Goal: Information Seeking & Learning: Compare options

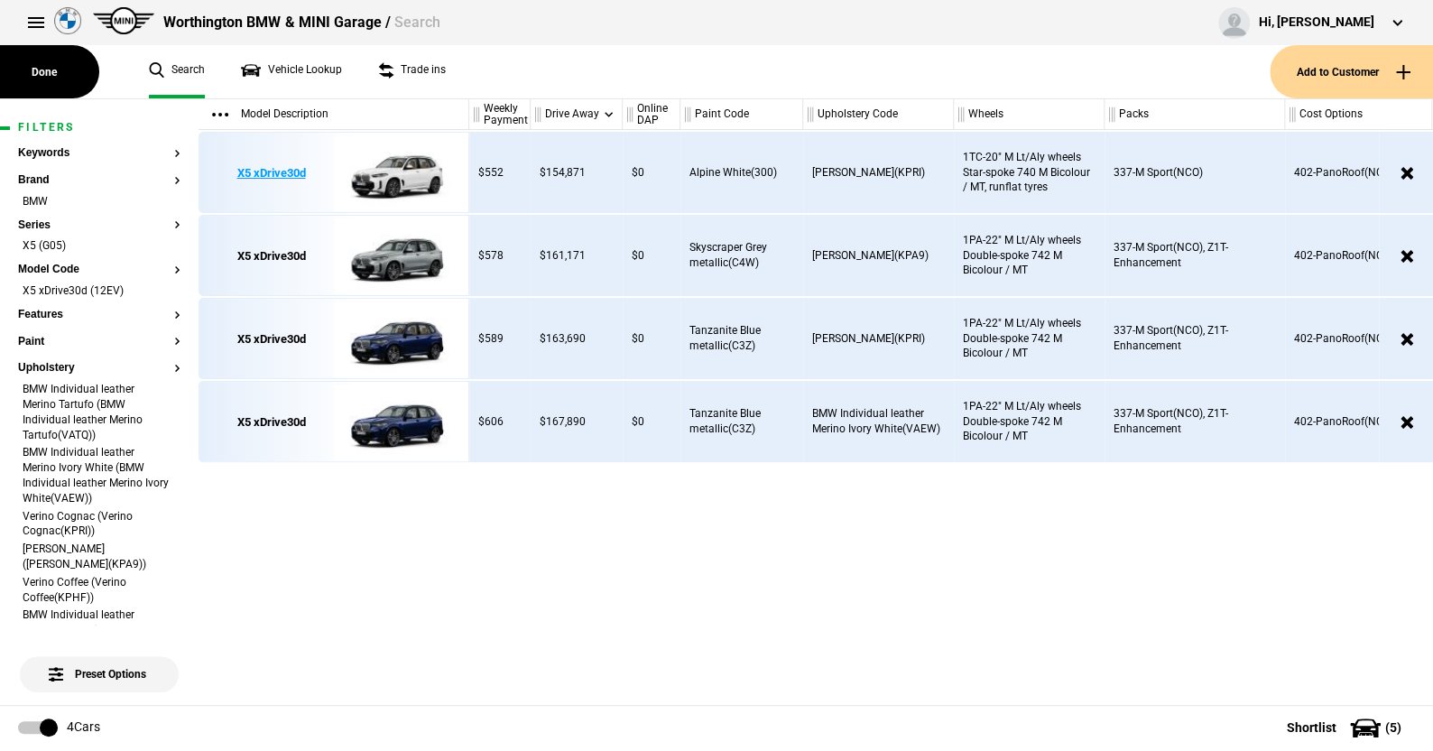
click at [404, 170] on img at bounding box center [396, 173] width 125 height 81
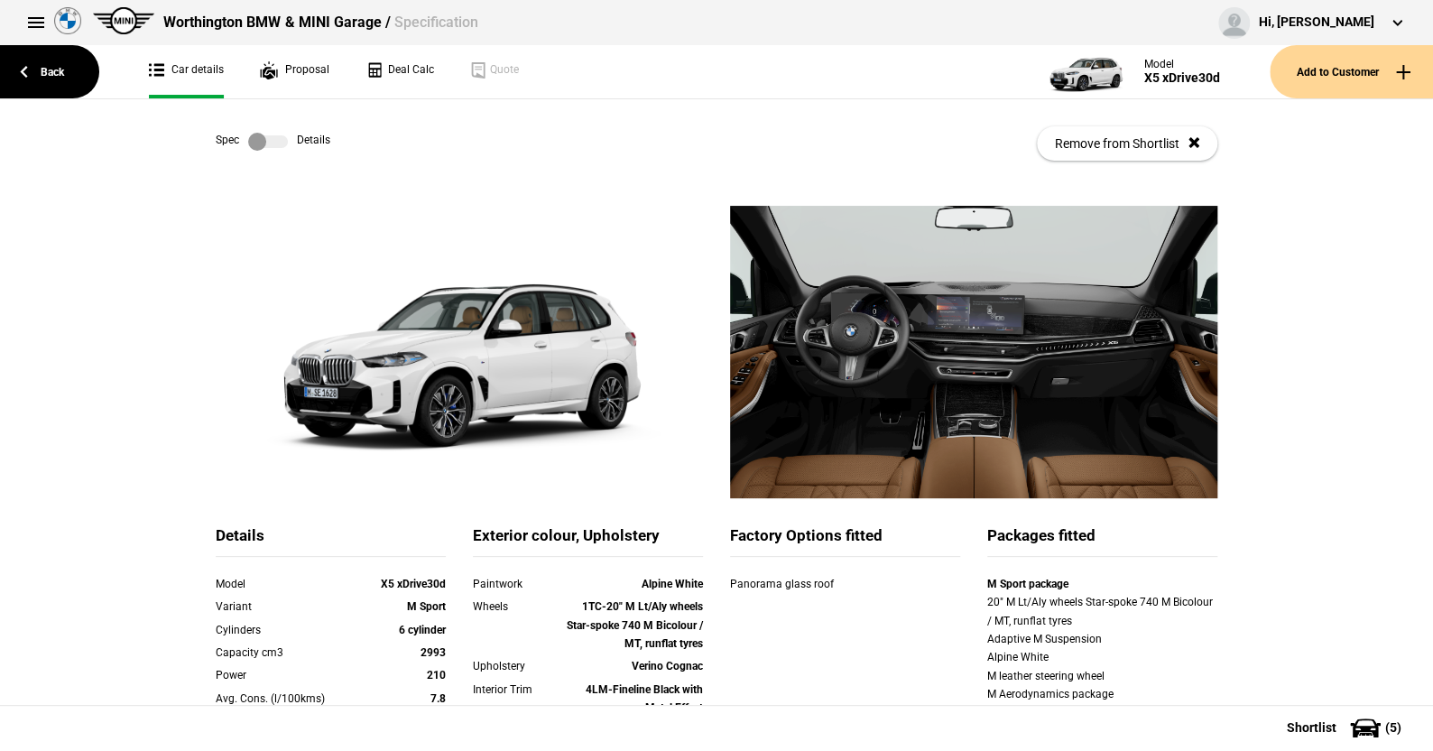
scroll to position [90, 0]
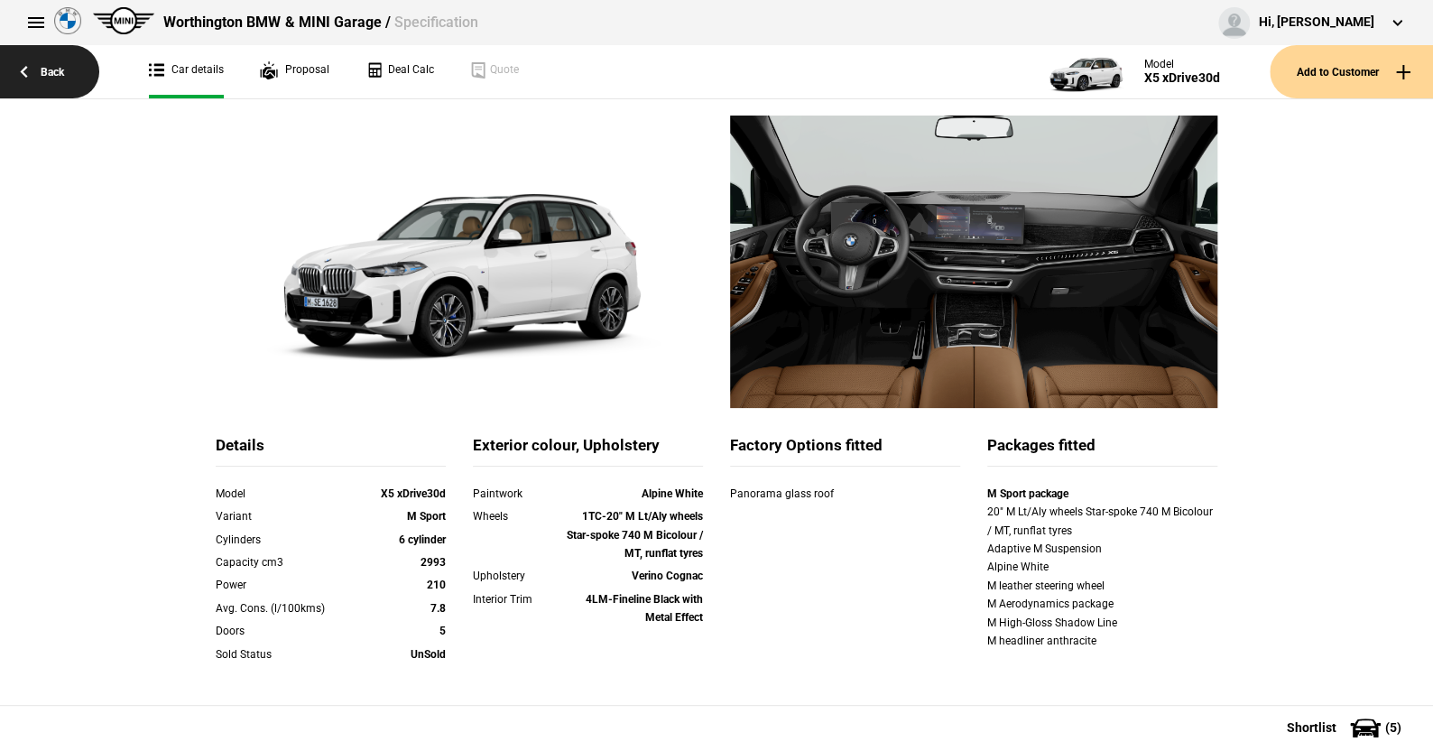
click at [55, 72] on link "Back" at bounding box center [49, 71] width 99 height 53
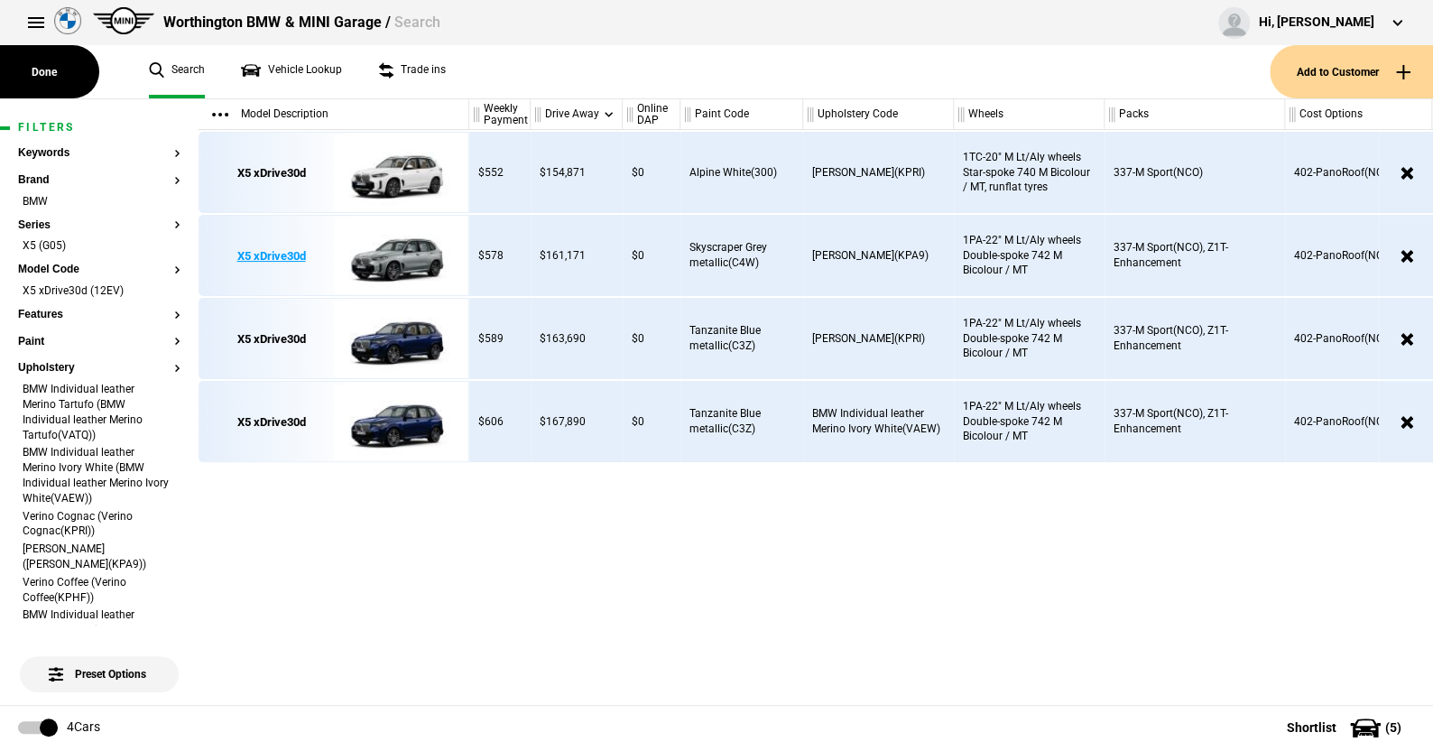
click at [415, 251] on img at bounding box center [396, 256] width 125 height 81
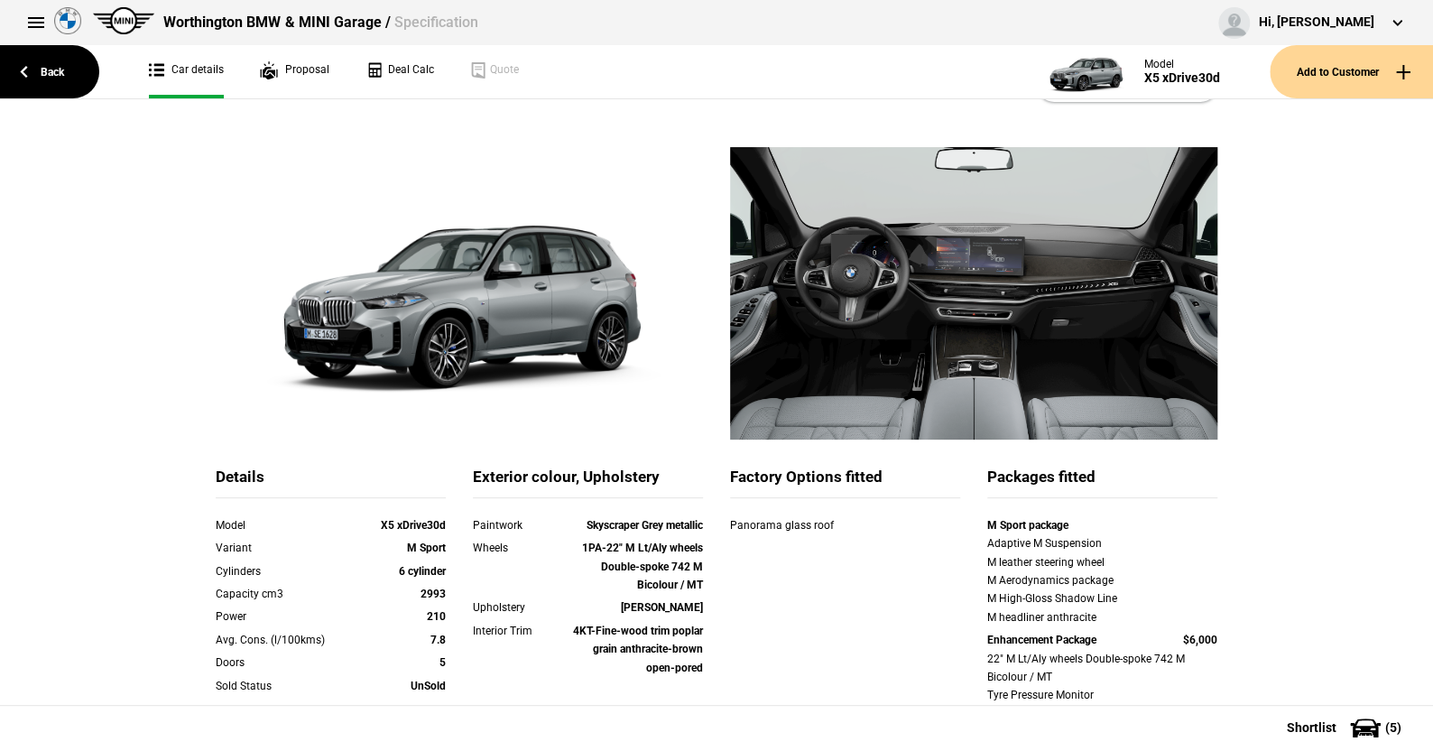
scroll to position [90, 0]
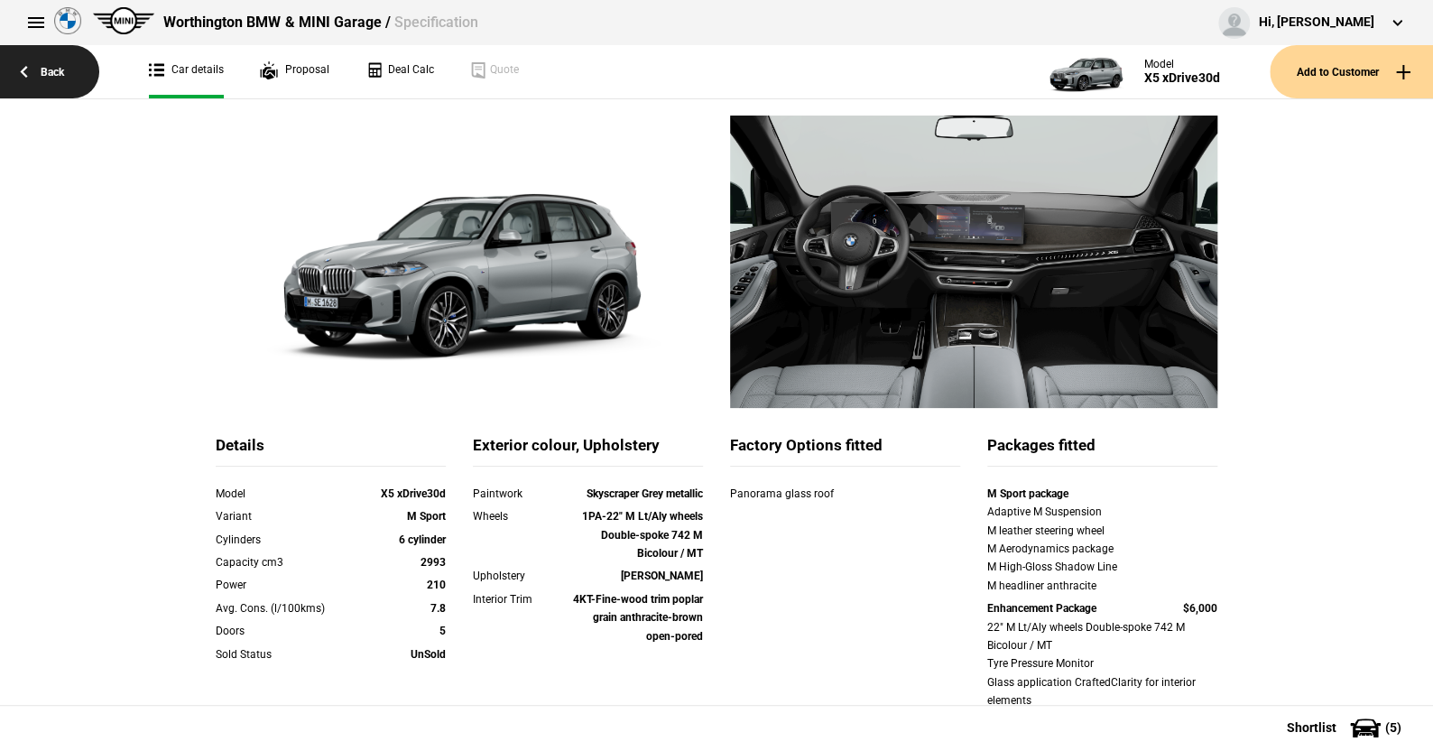
click at [57, 70] on link "Back" at bounding box center [49, 71] width 99 height 53
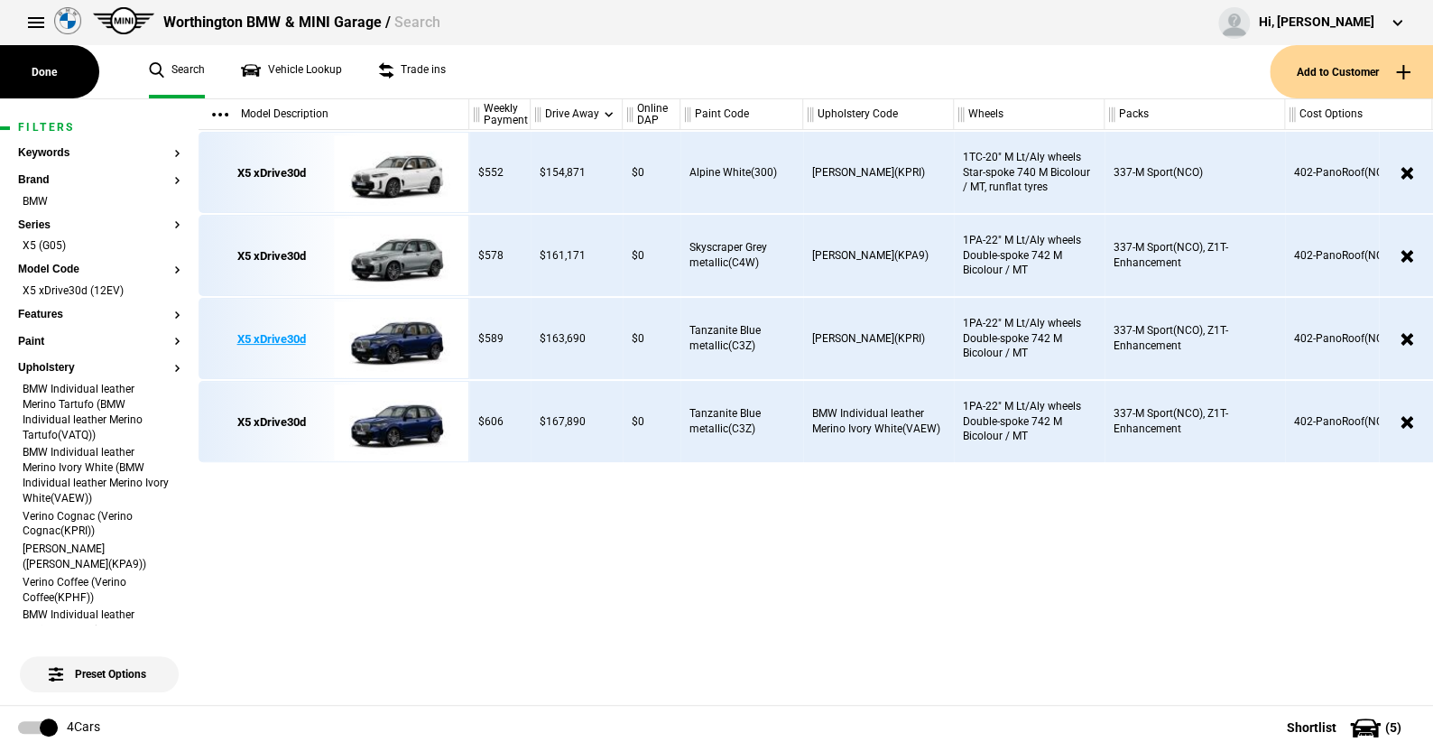
click at [401, 332] on img at bounding box center [396, 339] width 125 height 81
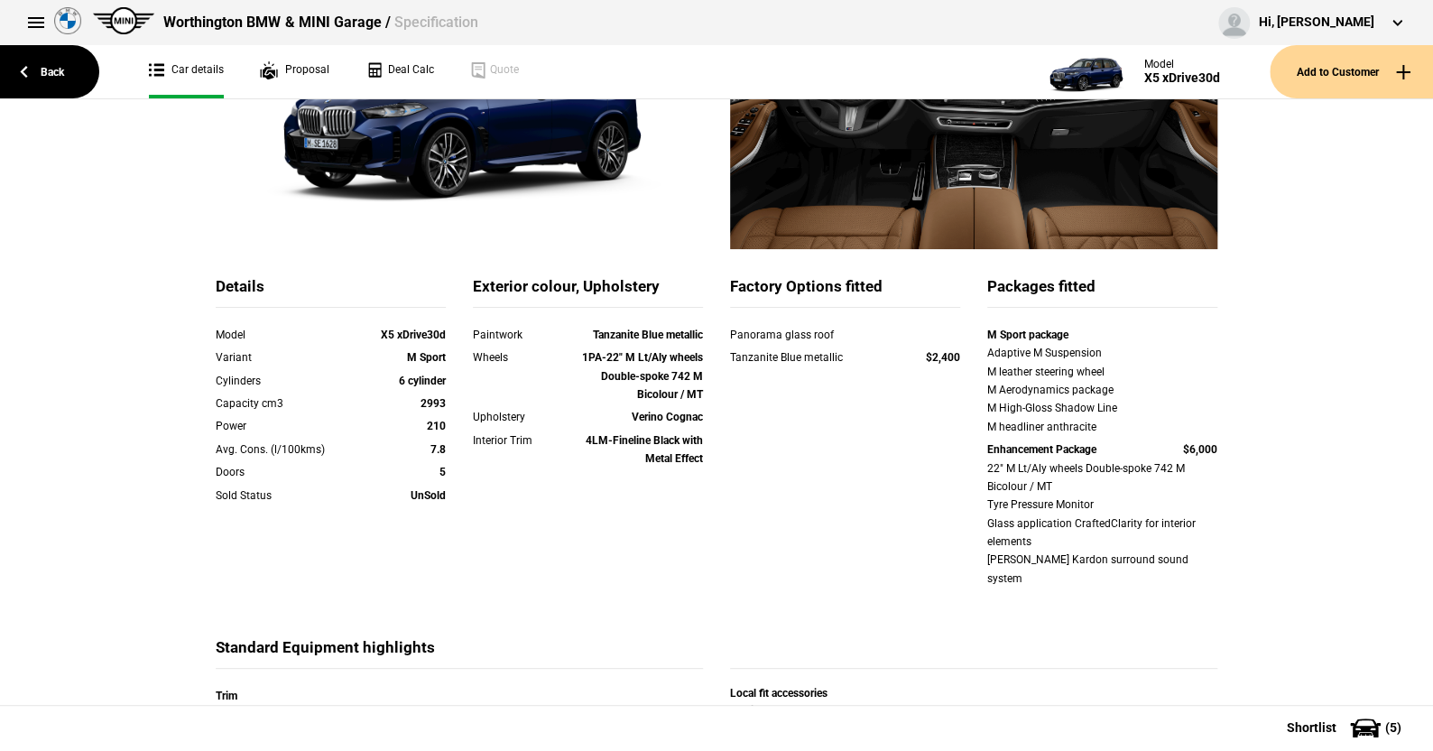
scroll to position [271, 0]
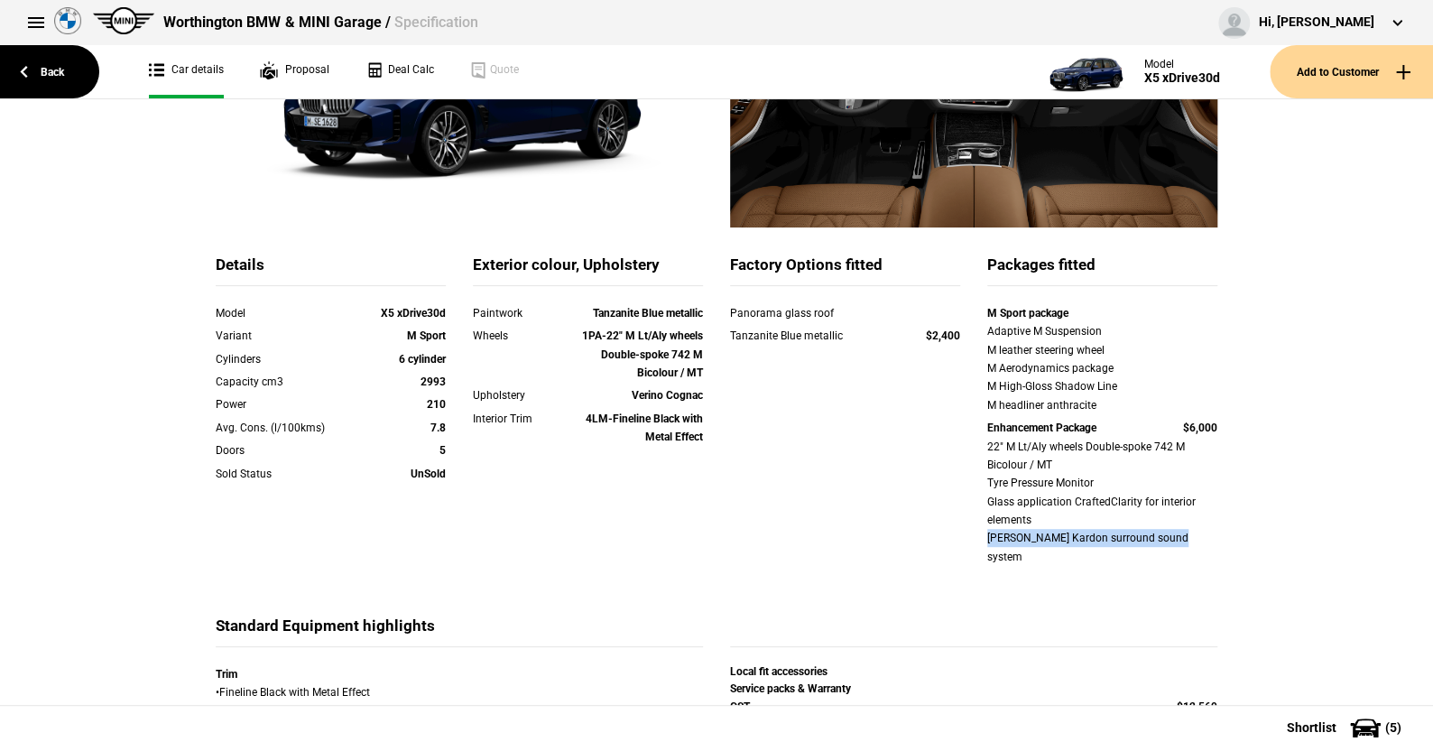
drag, startPoint x: 972, startPoint y: 541, endPoint x: 1159, endPoint y: 540, distance: 187.7
click at [1196, 542] on div "M Sport package Adaptive M Suspension M leather steering wheel M Aerodynamics p…" at bounding box center [1102, 437] width 257 height 266
drag, startPoint x: 962, startPoint y: 503, endPoint x: 1193, endPoint y: 501, distance: 231.0
click at [1193, 501] on div "Details Model X5 xDrive30d Variant M Sport Cylinders 6 cylinder Capacity cm3 29…" at bounding box center [716, 434] width 1029 height 361
drag, startPoint x: 973, startPoint y: 481, endPoint x: 1100, endPoint y: 484, distance: 127.2
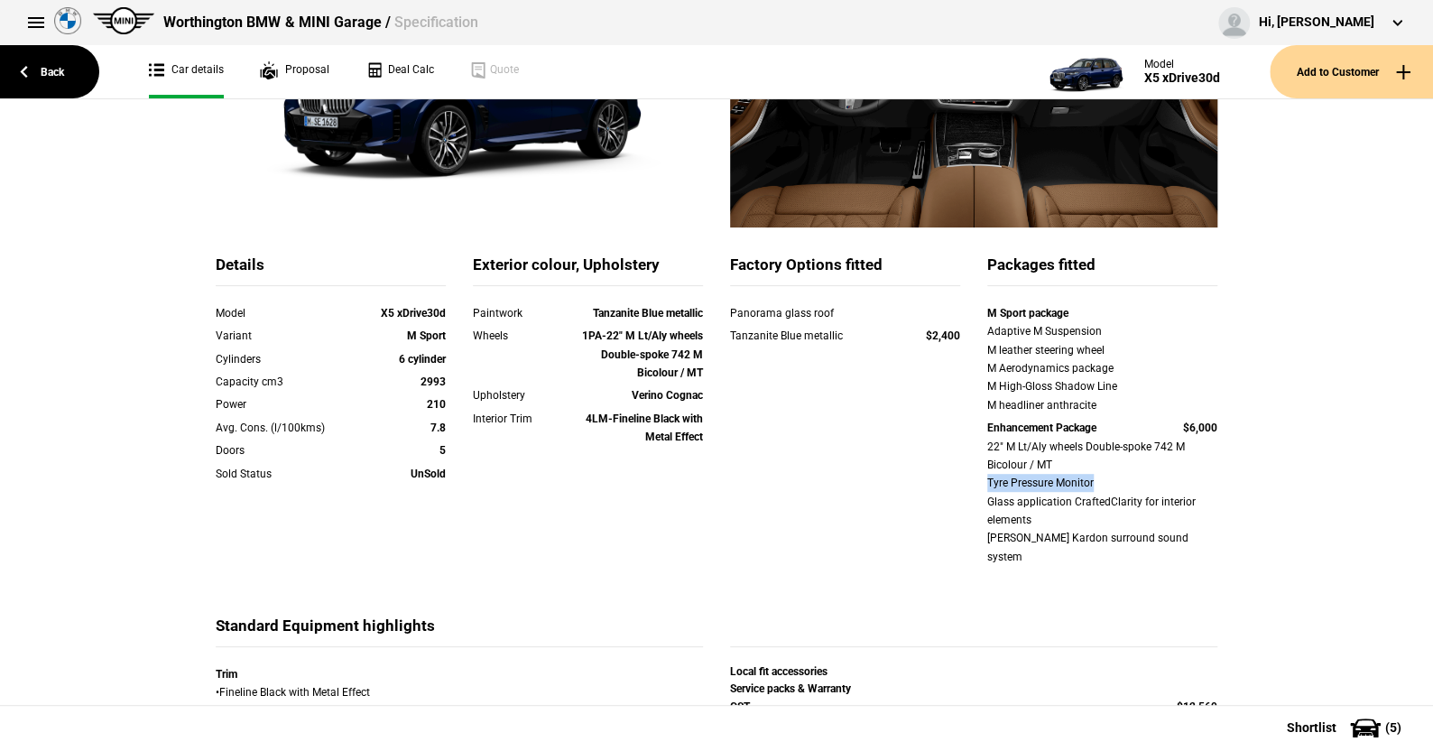
click at [1100, 484] on div "M Sport package Adaptive M Suspension M leather steering wheel M Aerodynamics p…" at bounding box center [1102, 437] width 257 height 266
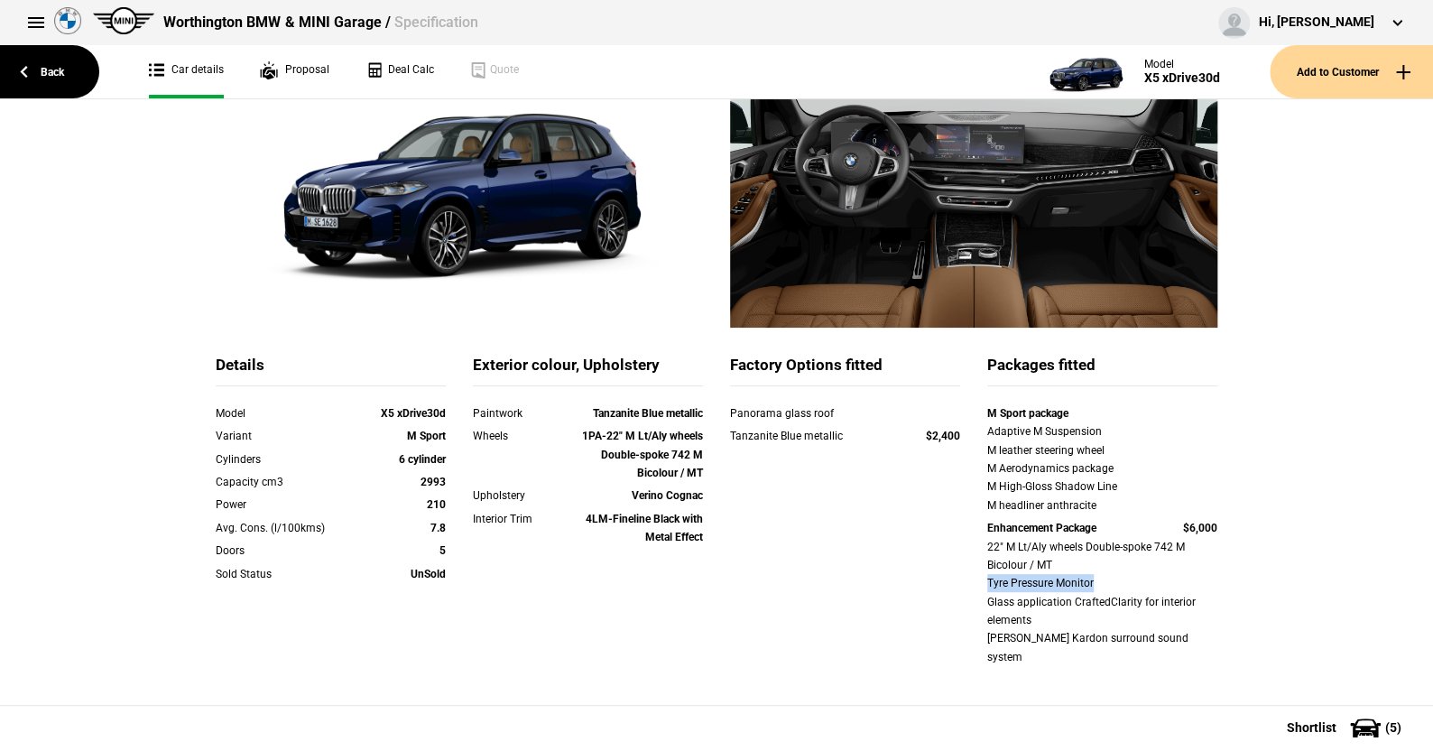
scroll to position [0, 0]
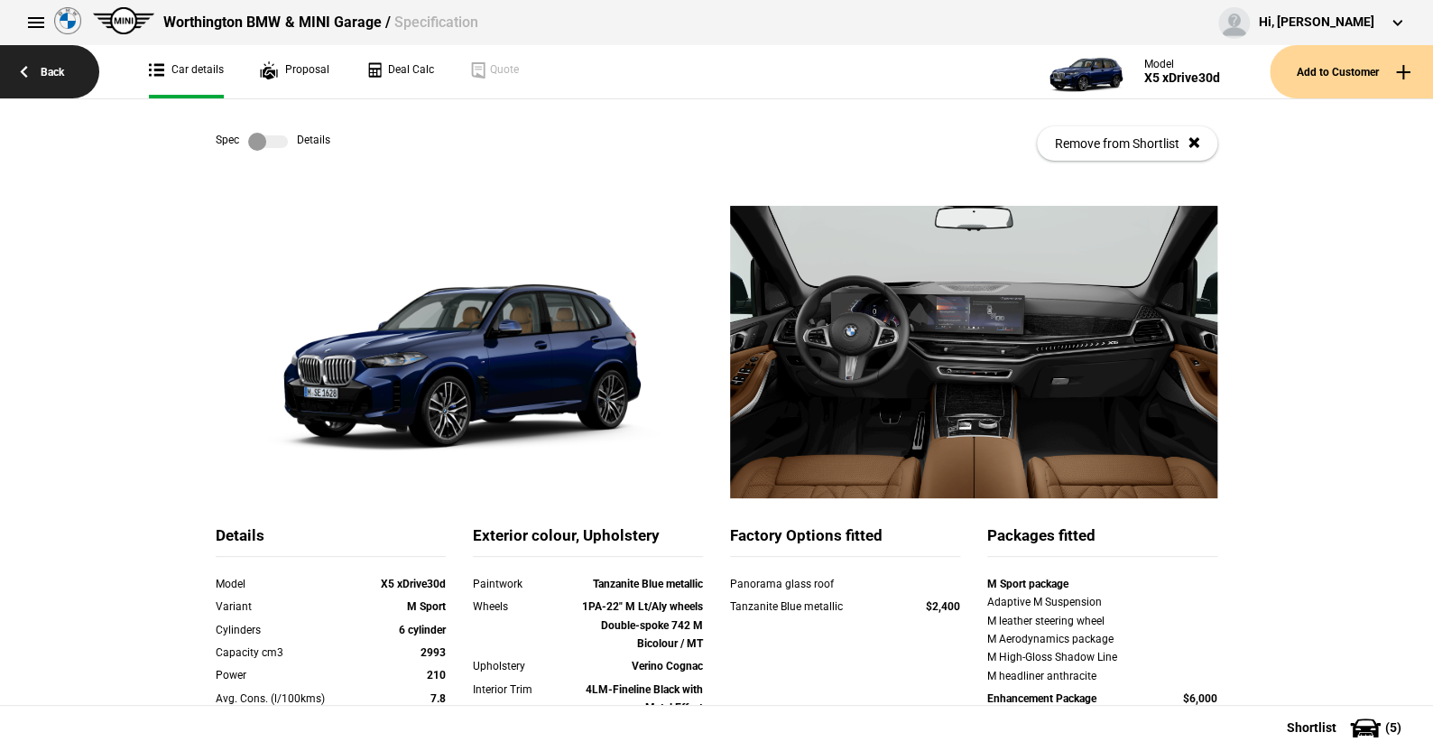
click at [46, 62] on link "Back" at bounding box center [49, 71] width 99 height 53
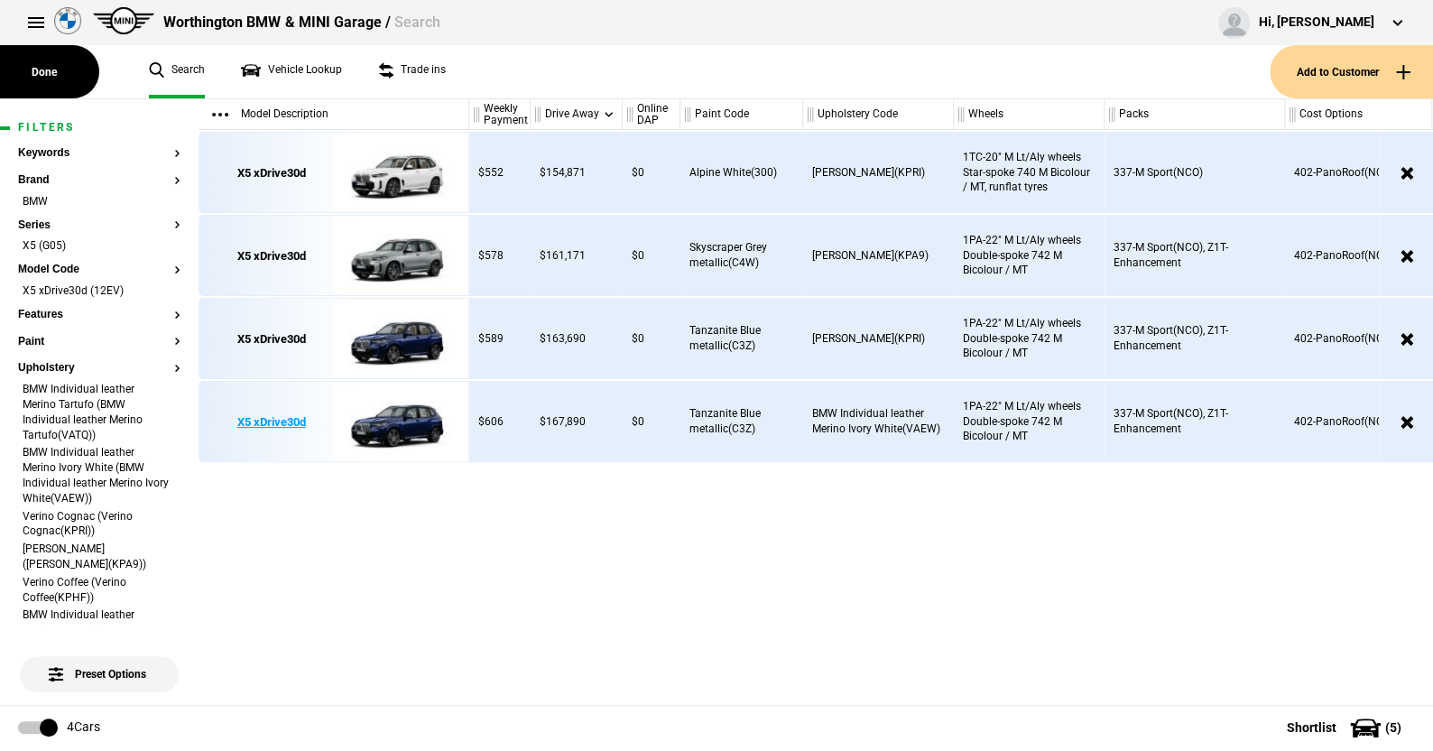
click at [396, 414] on img at bounding box center [396, 422] width 125 height 81
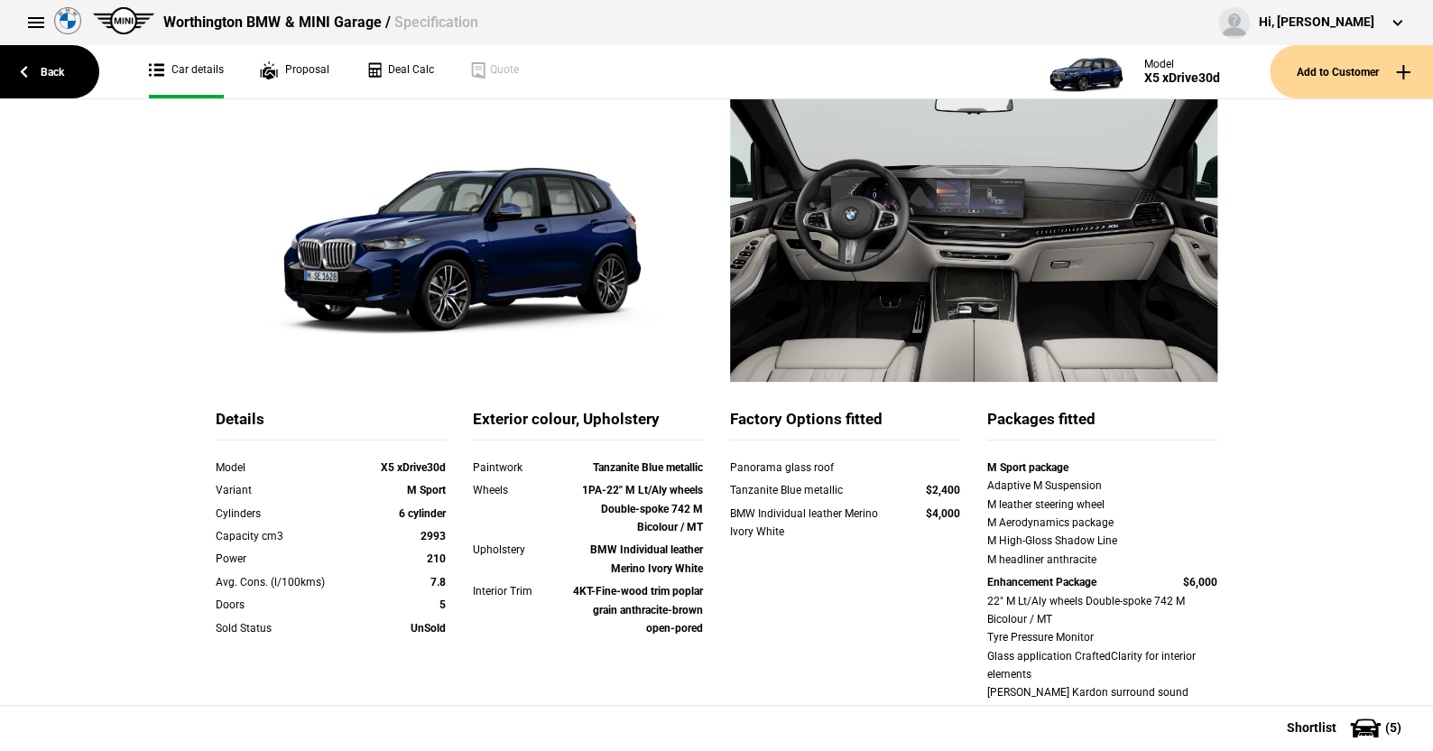
scroll to position [90, 0]
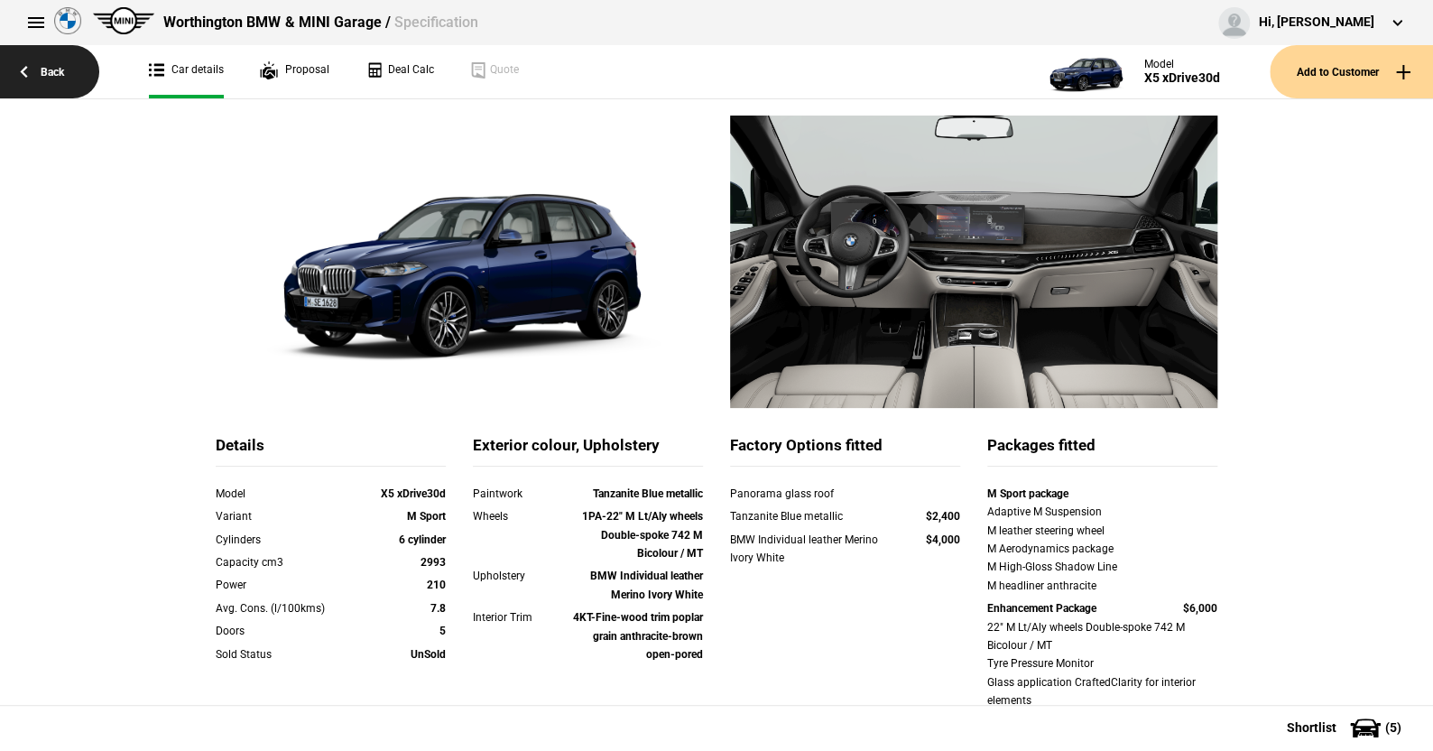
click at [52, 67] on link "Back" at bounding box center [49, 71] width 99 height 53
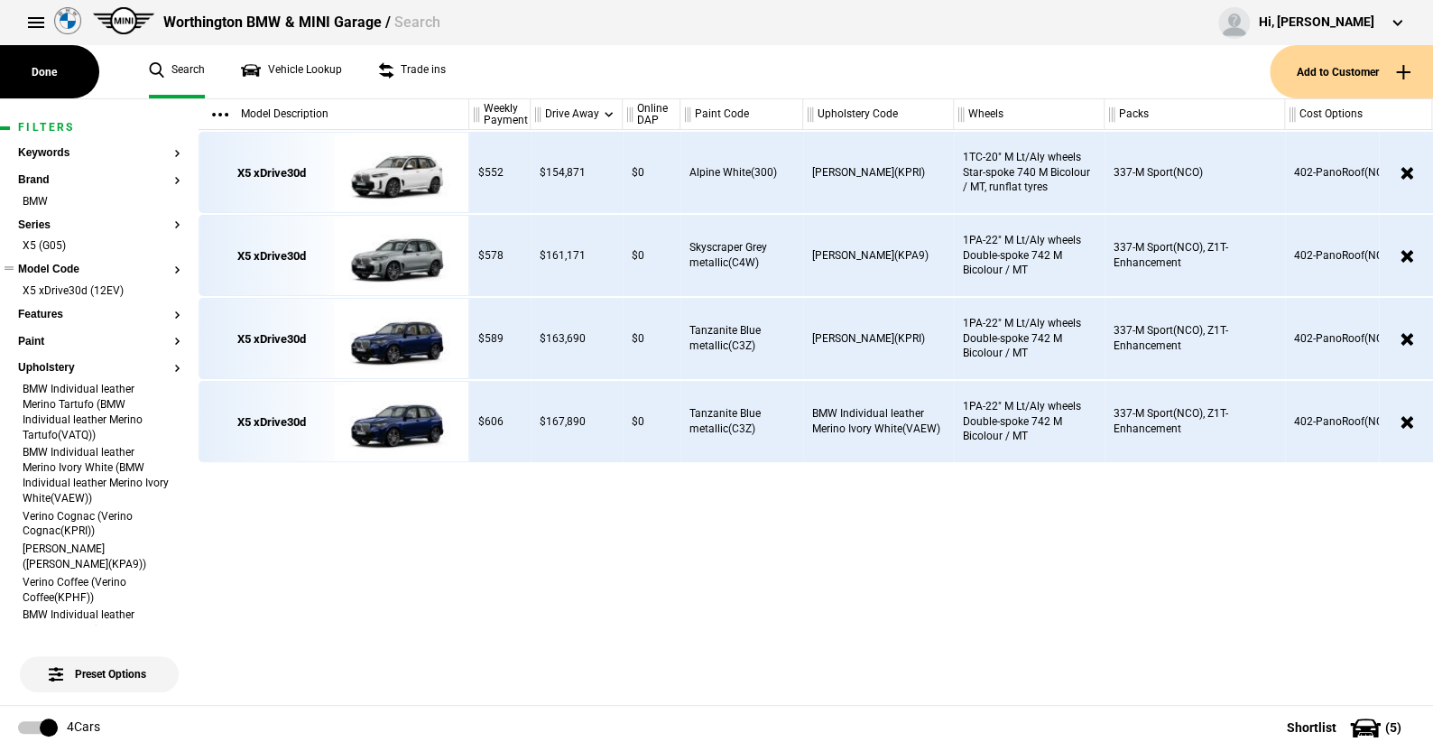
click at [57, 264] on button "Model Code" at bounding box center [99, 269] width 162 height 13
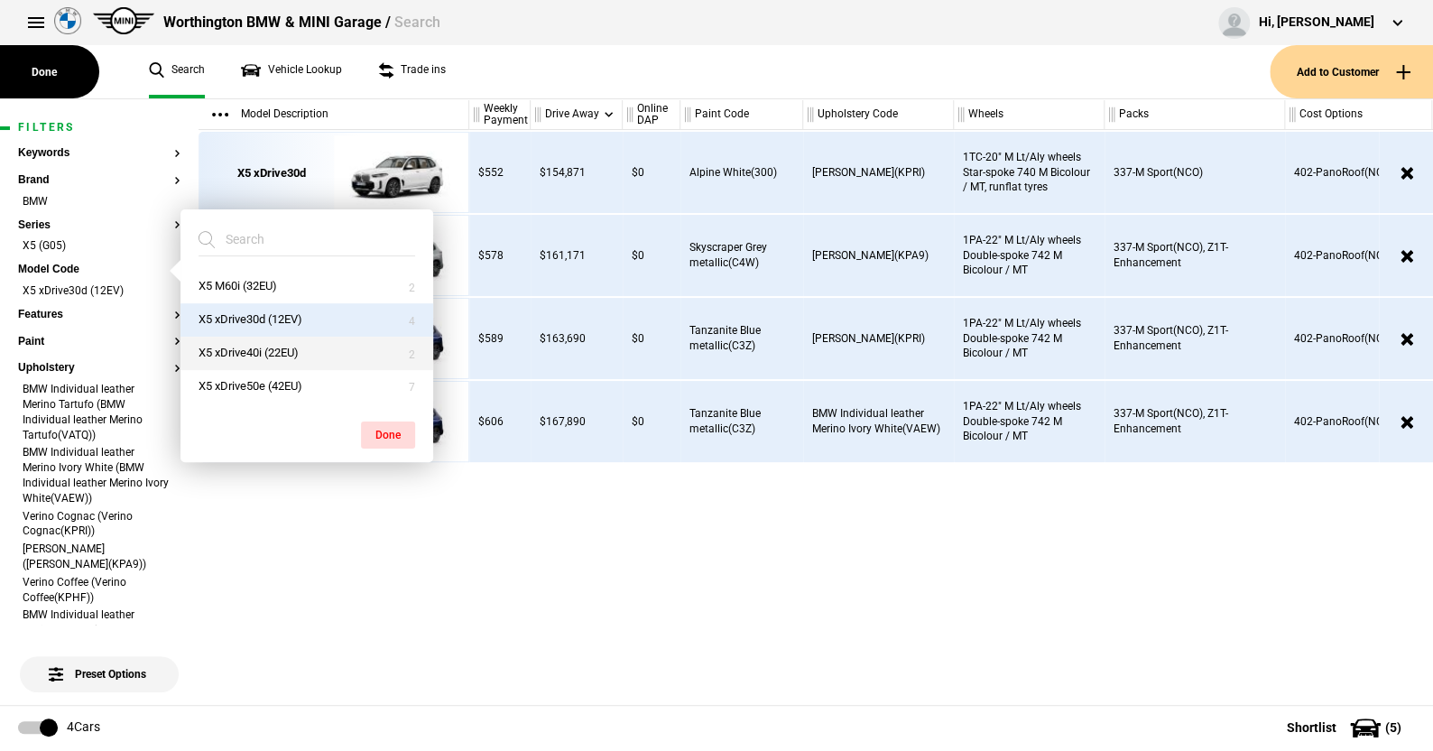
click at [231, 345] on button "X5 xDrive40i (22EU)" at bounding box center [306, 353] width 253 height 33
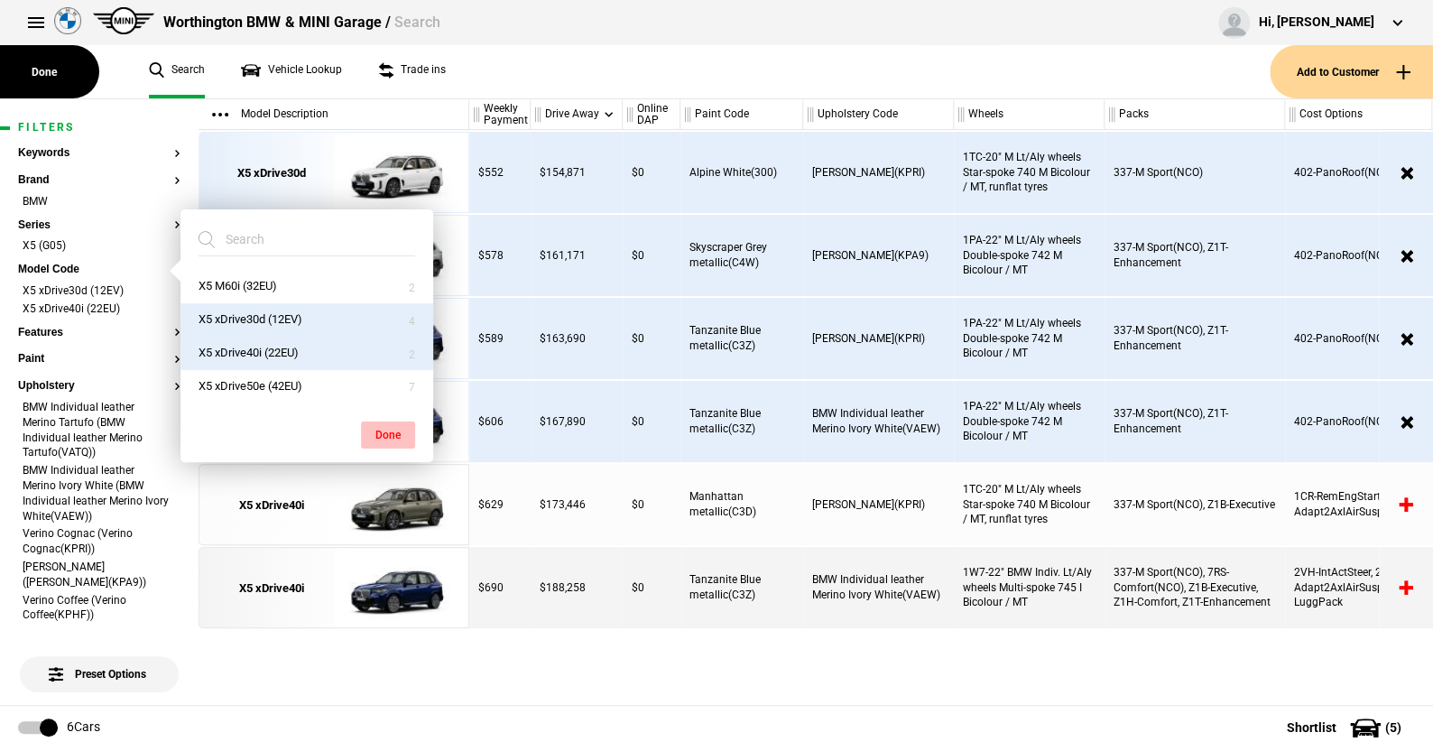
click at [389, 423] on button "Done" at bounding box center [388, 434] width 54 height 27
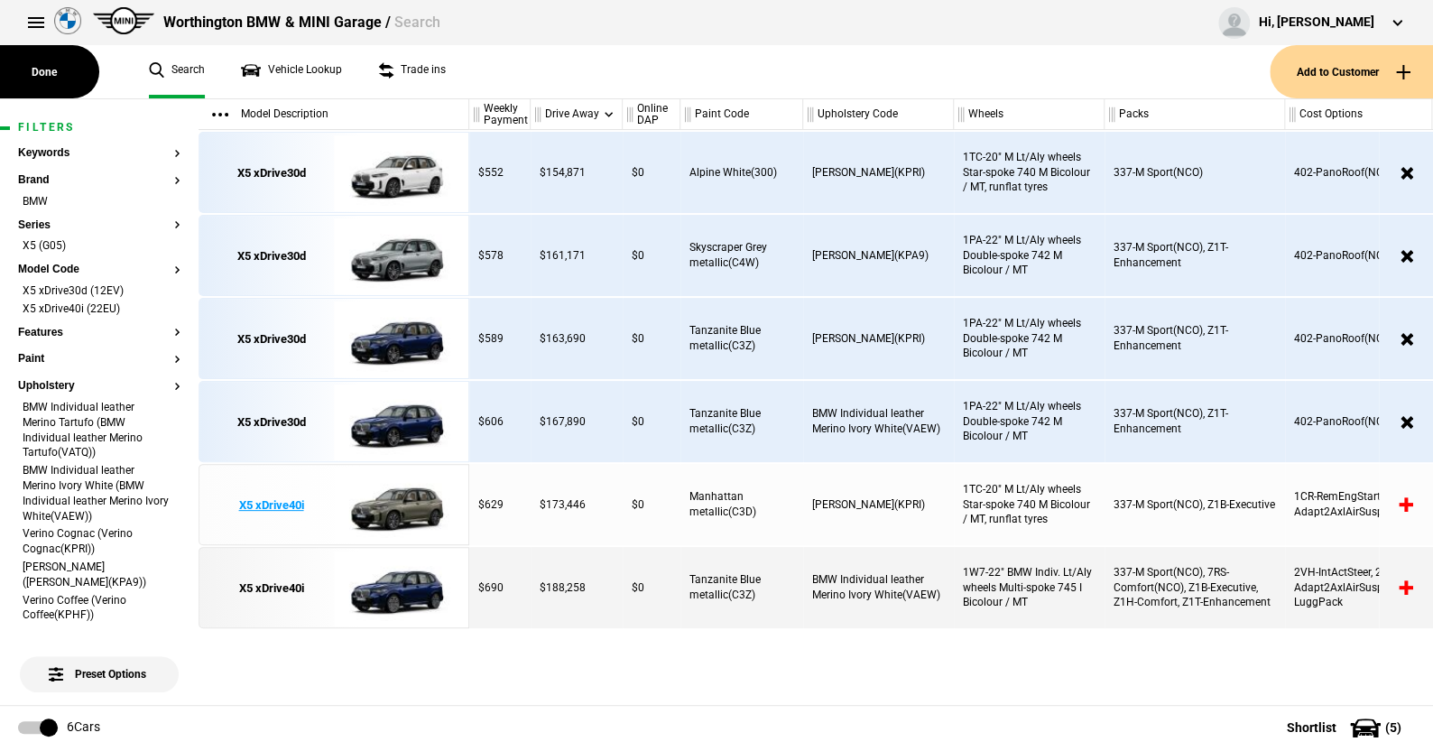
click at [401, 499] on img at bounding box center [396, 505] width 125 height 81
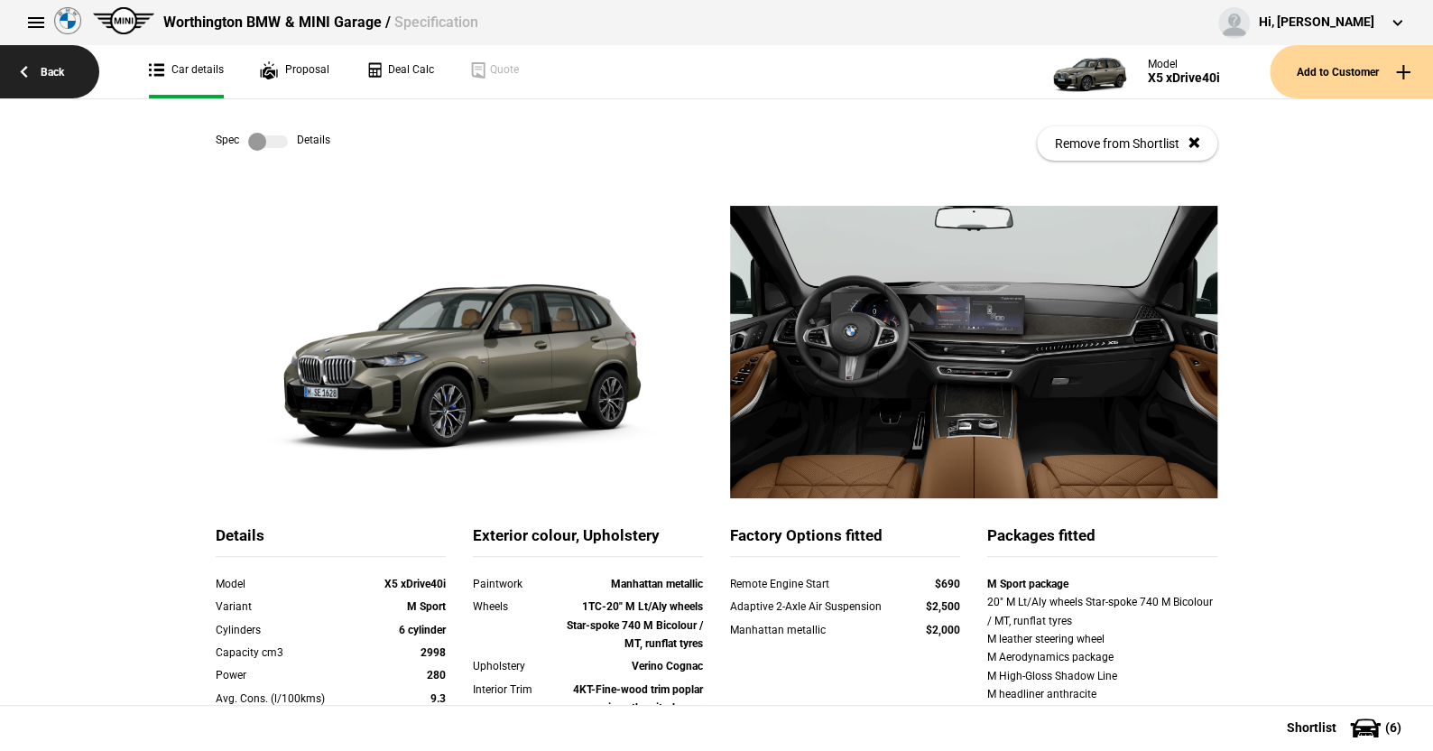
click at [51, 64] on link "Back" at bounding box center [49, 71] width 99 height 53
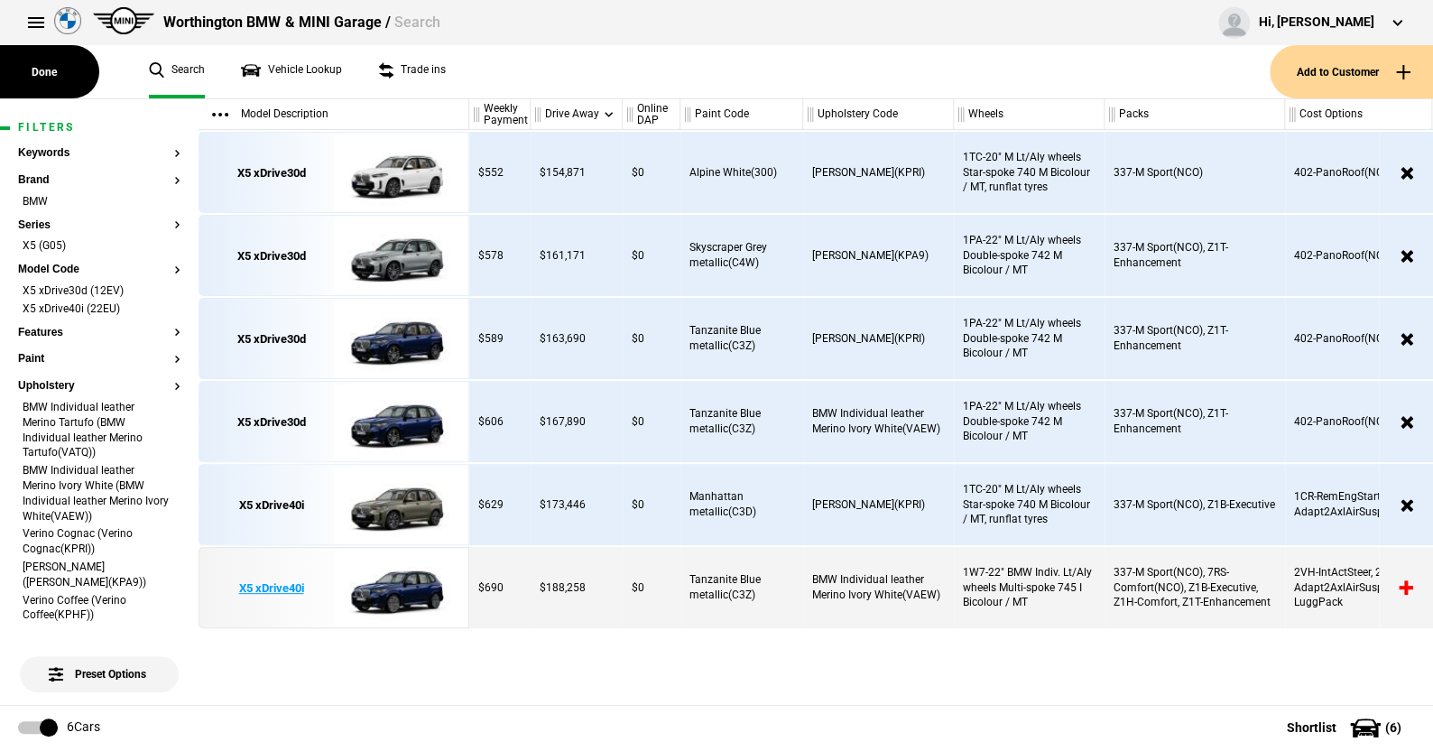
click at [401, 584] on img at bounding box center [396, 588] width 125 height 81
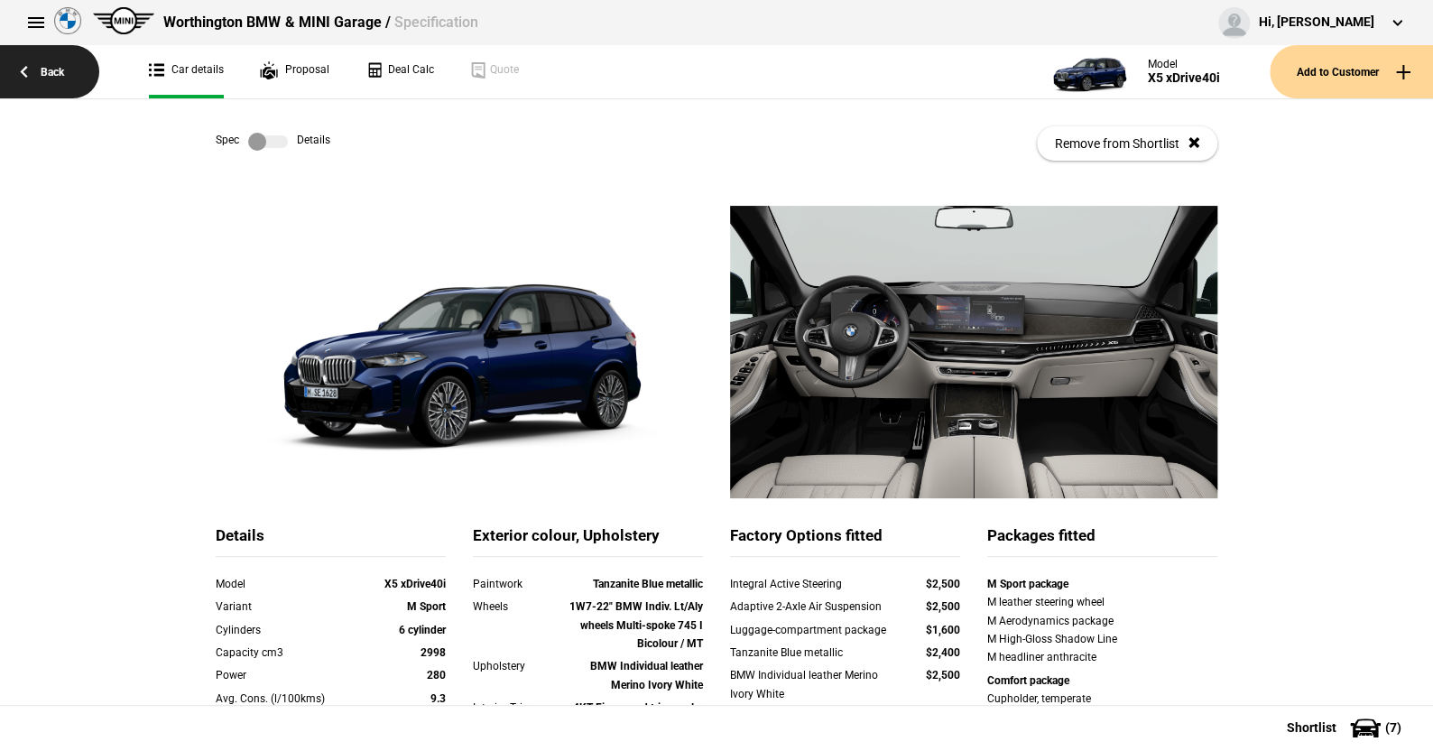
click at [51, 69] on link "Back" at bounding box center [49, 71] width 99 height 53
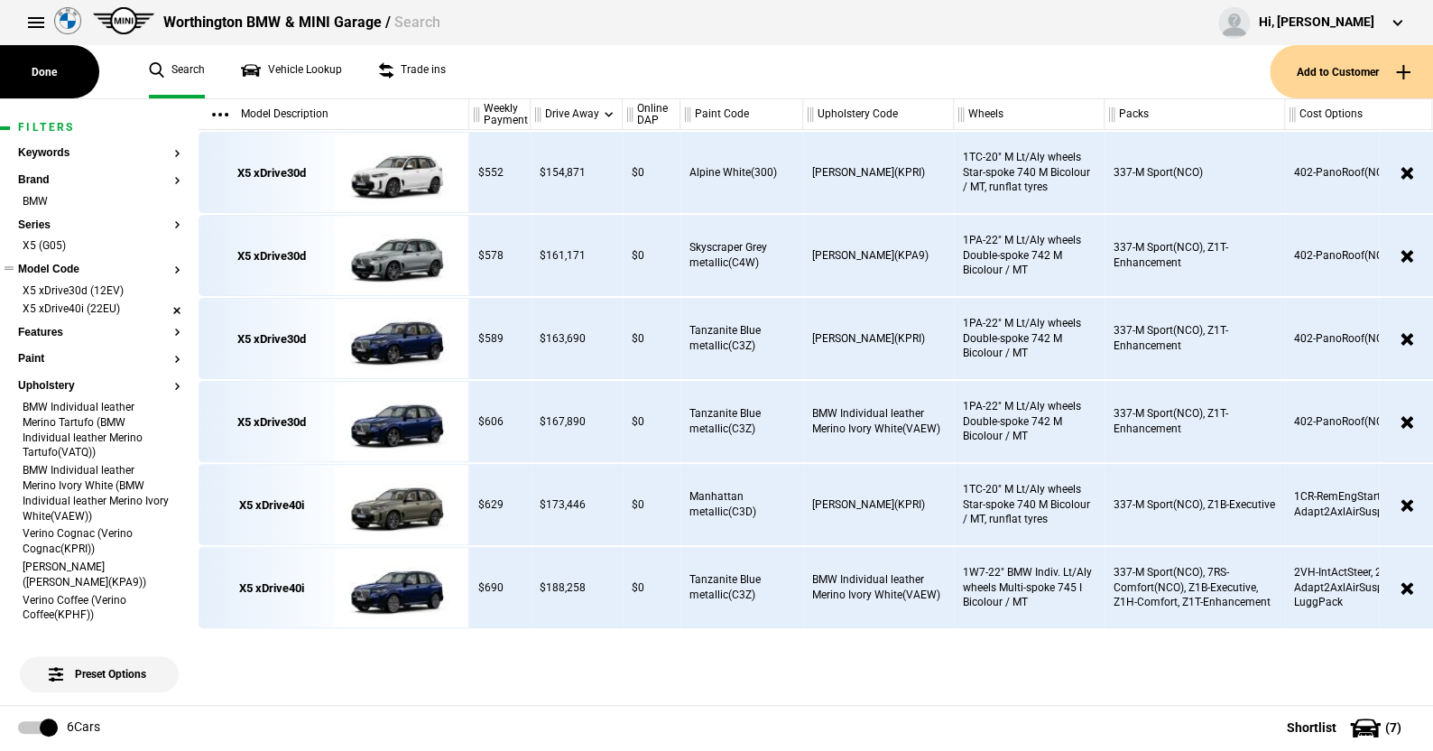
click at [162, 306] on li "X5 xDrive40i (22EU)" at bounding box center [99, 310] width 162 height 18
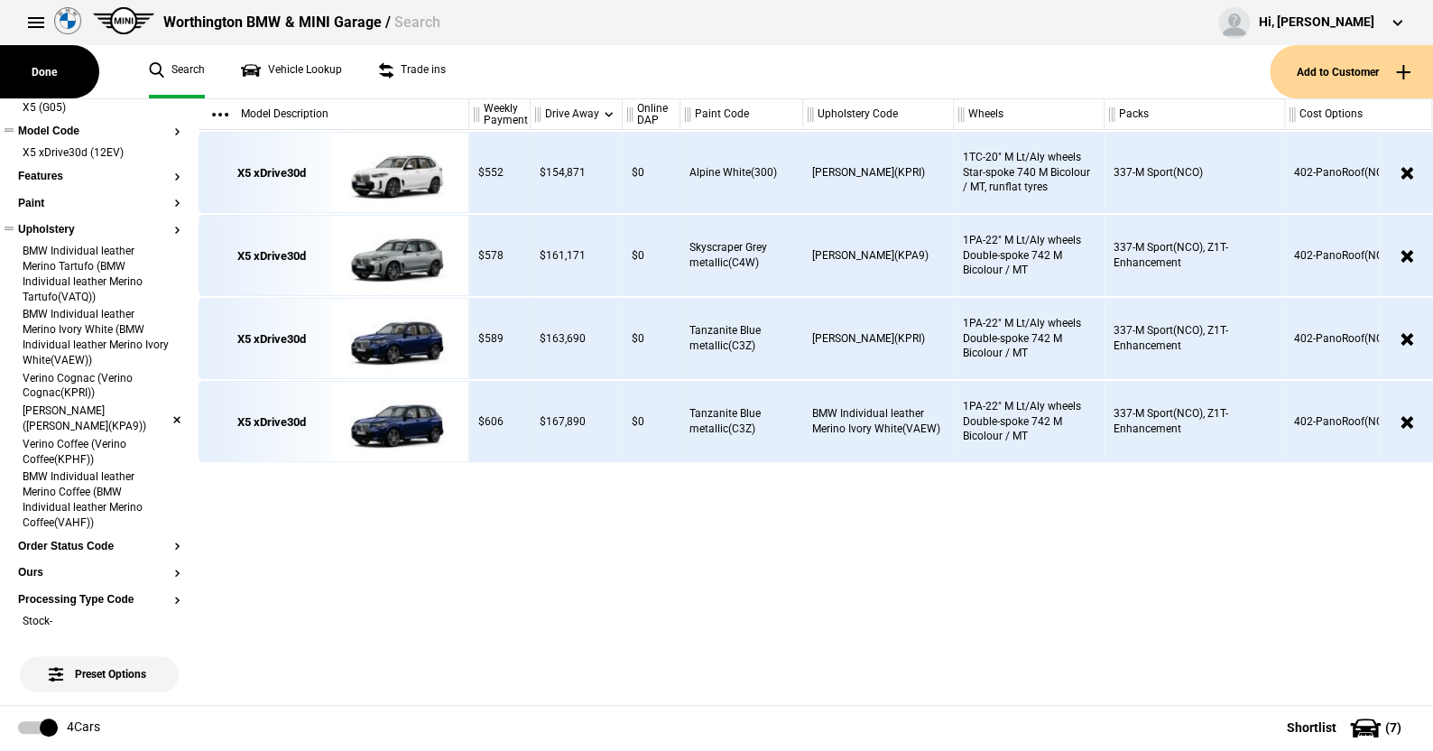
scroll to position [271, 0]
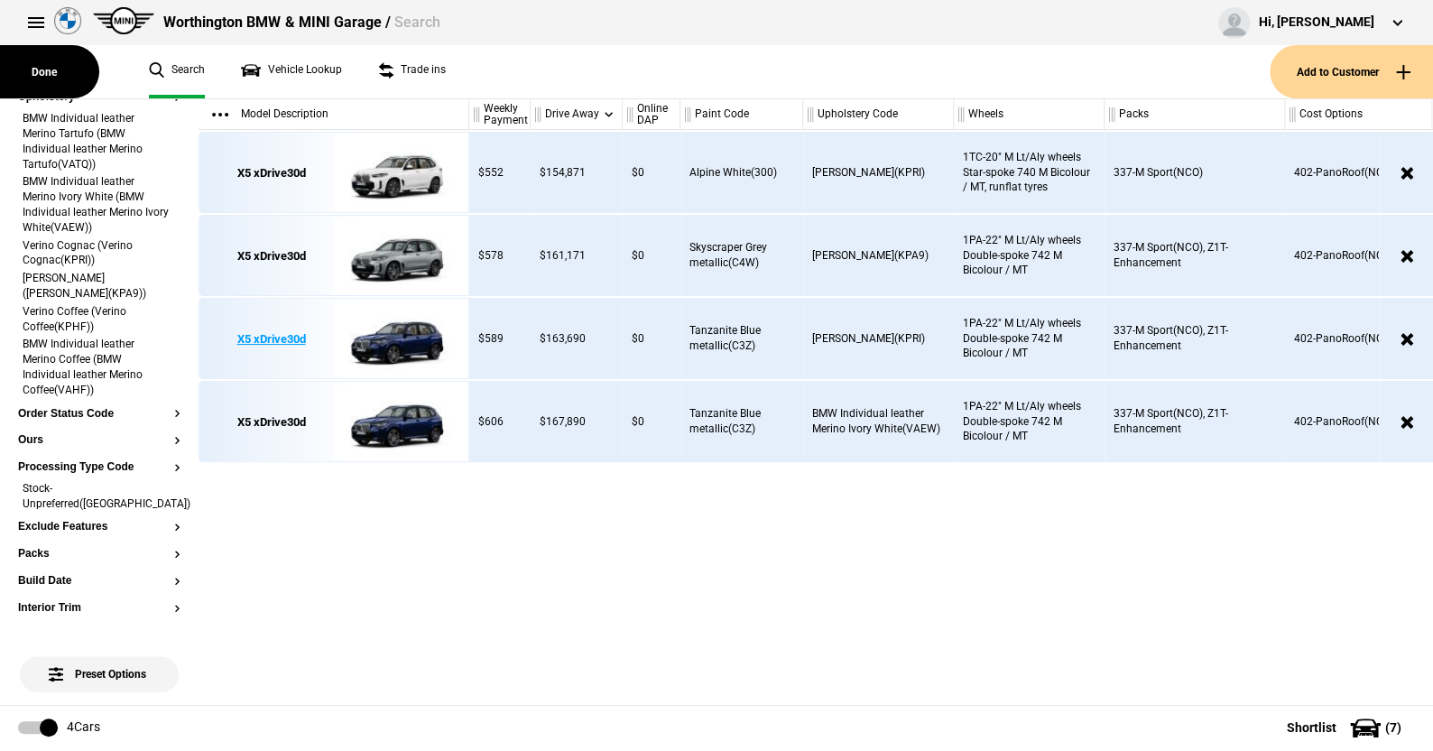
click at [403, 341] on img at bounding box center [396, 339] width 125 height 81
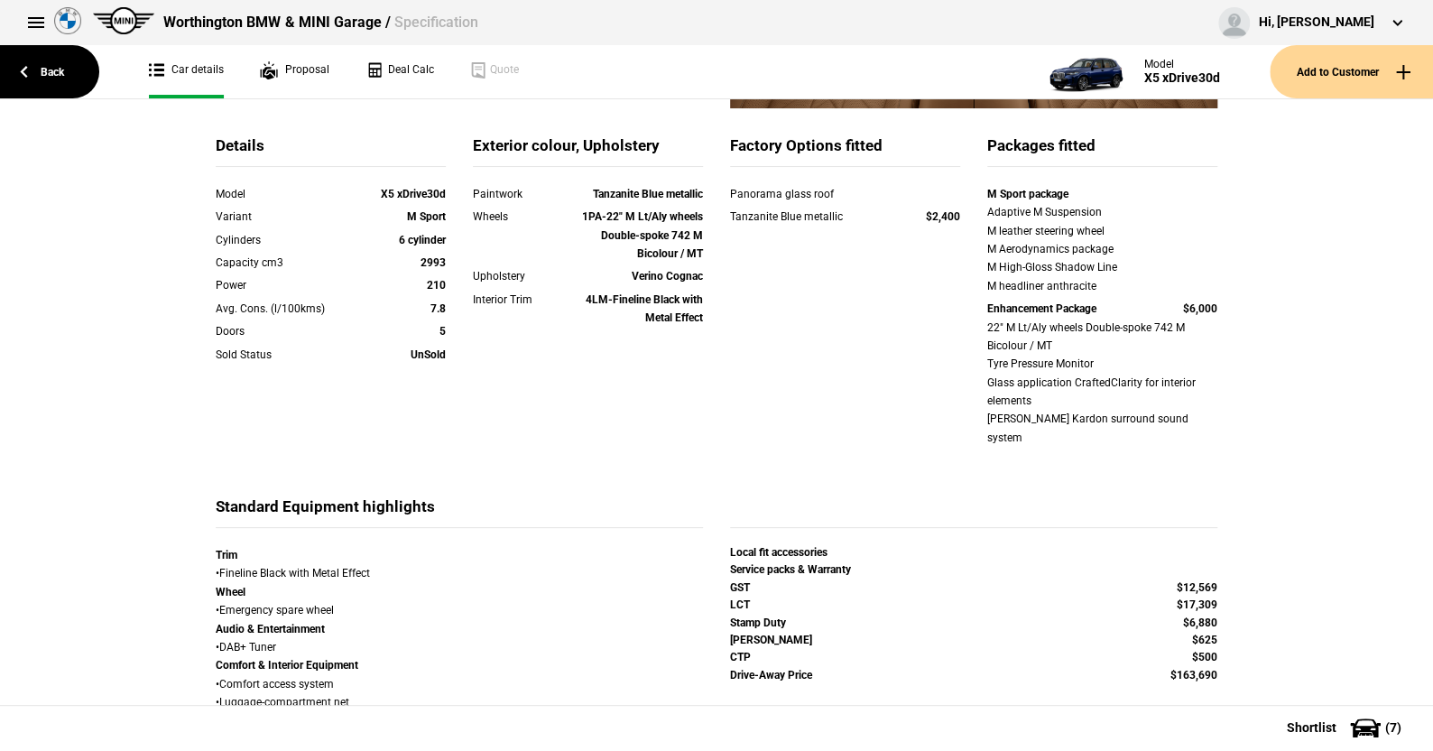
scroll to position [361, 0]
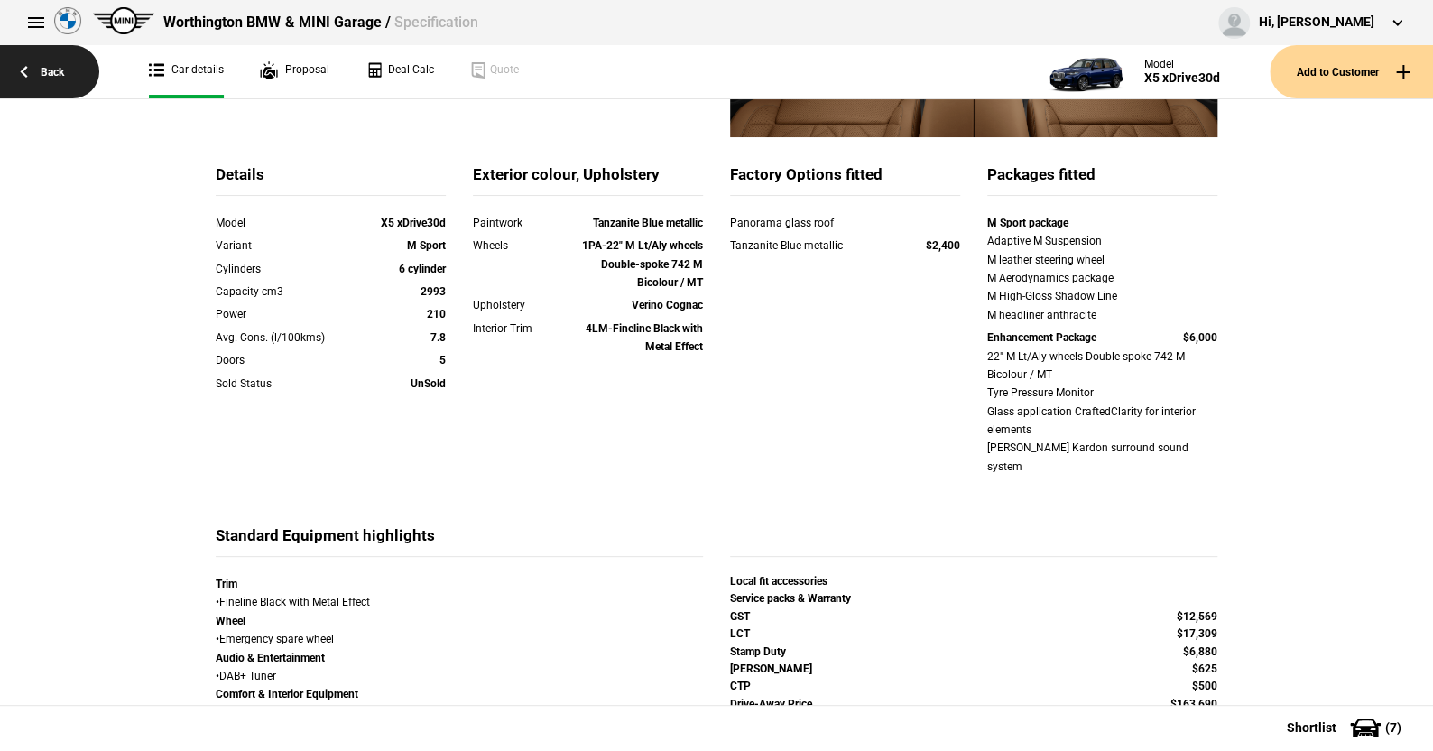
click at [47, 71] on link "Back" at bounding box center [49, 71] width 99 height 53
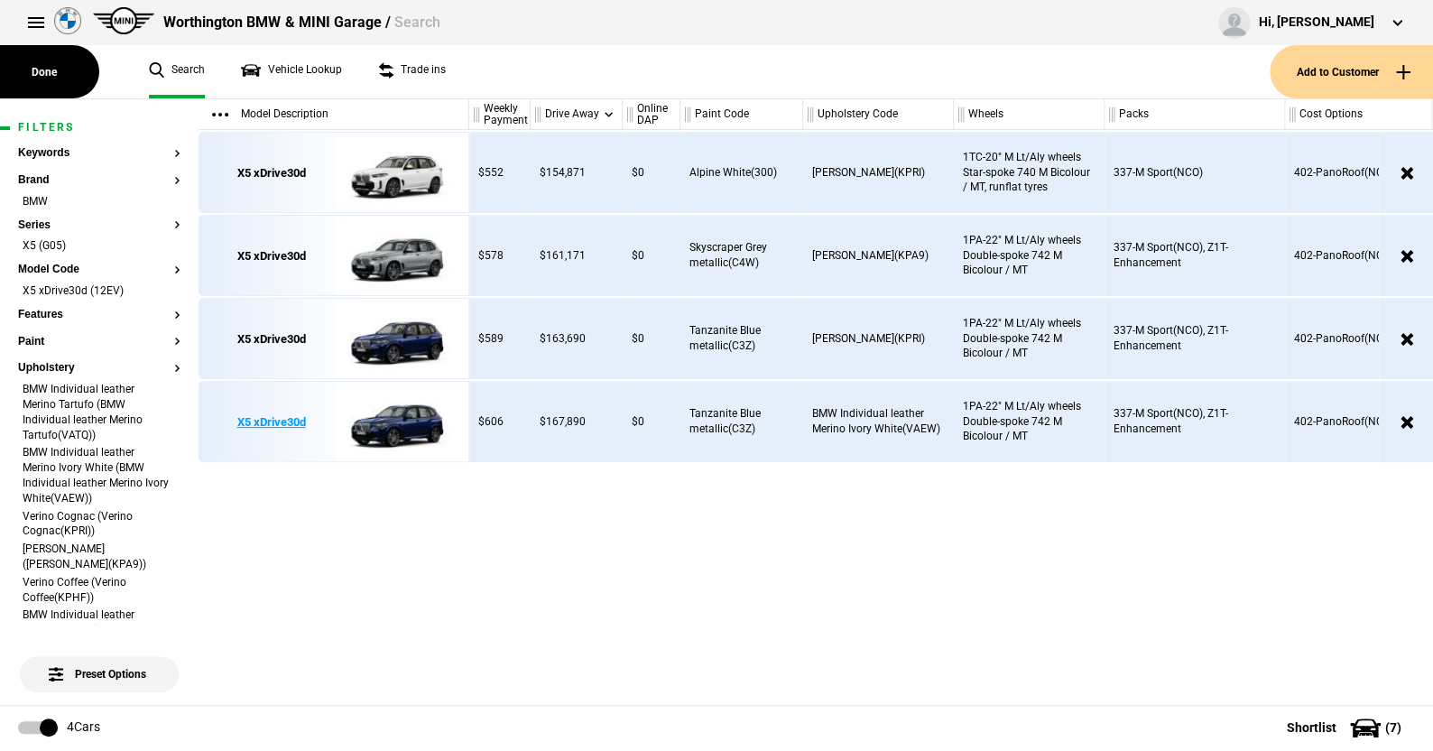
click at [399, 423] on img at bounding box center [396, 422] width 125 height 81
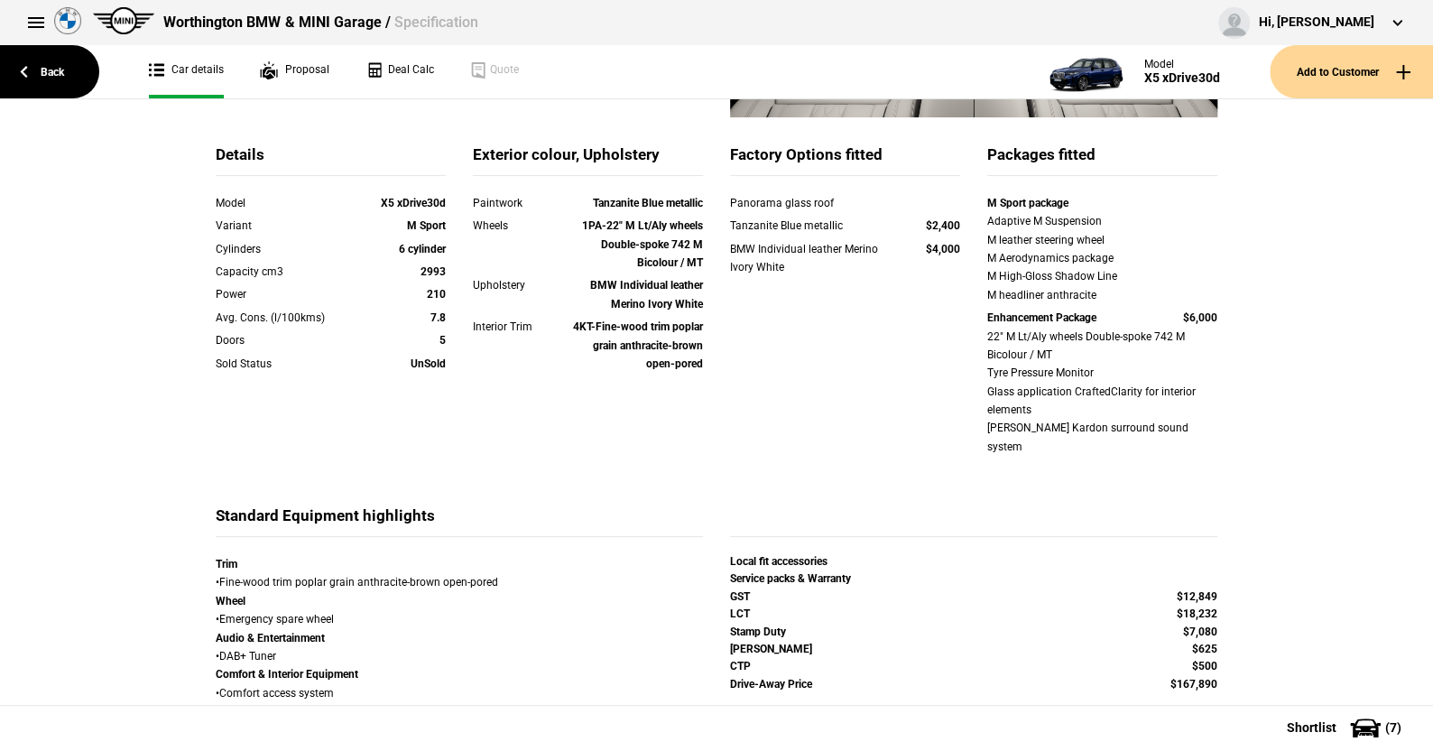
scroll to position [361, 0]
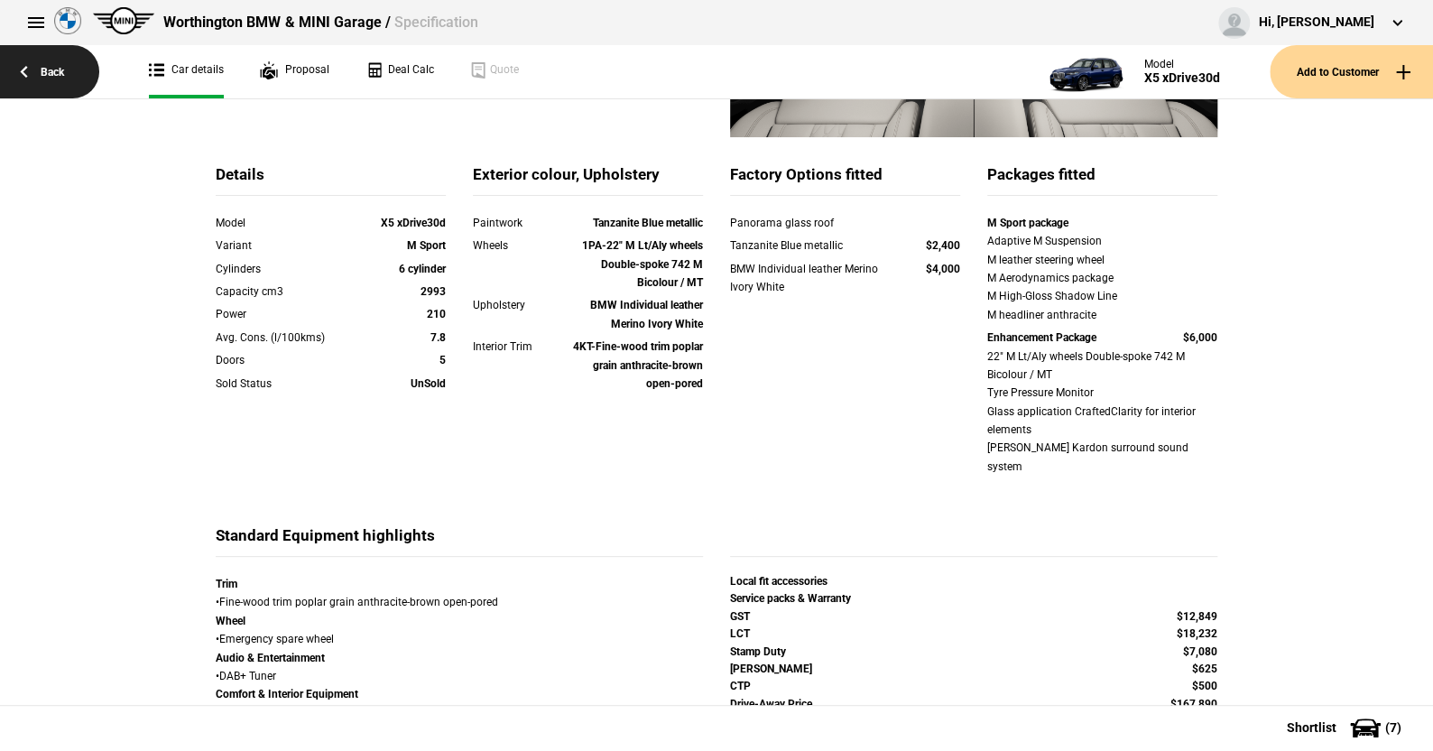
click at [60, 66] on link "Back" at bounding box center [49, 71] width 99 height 53
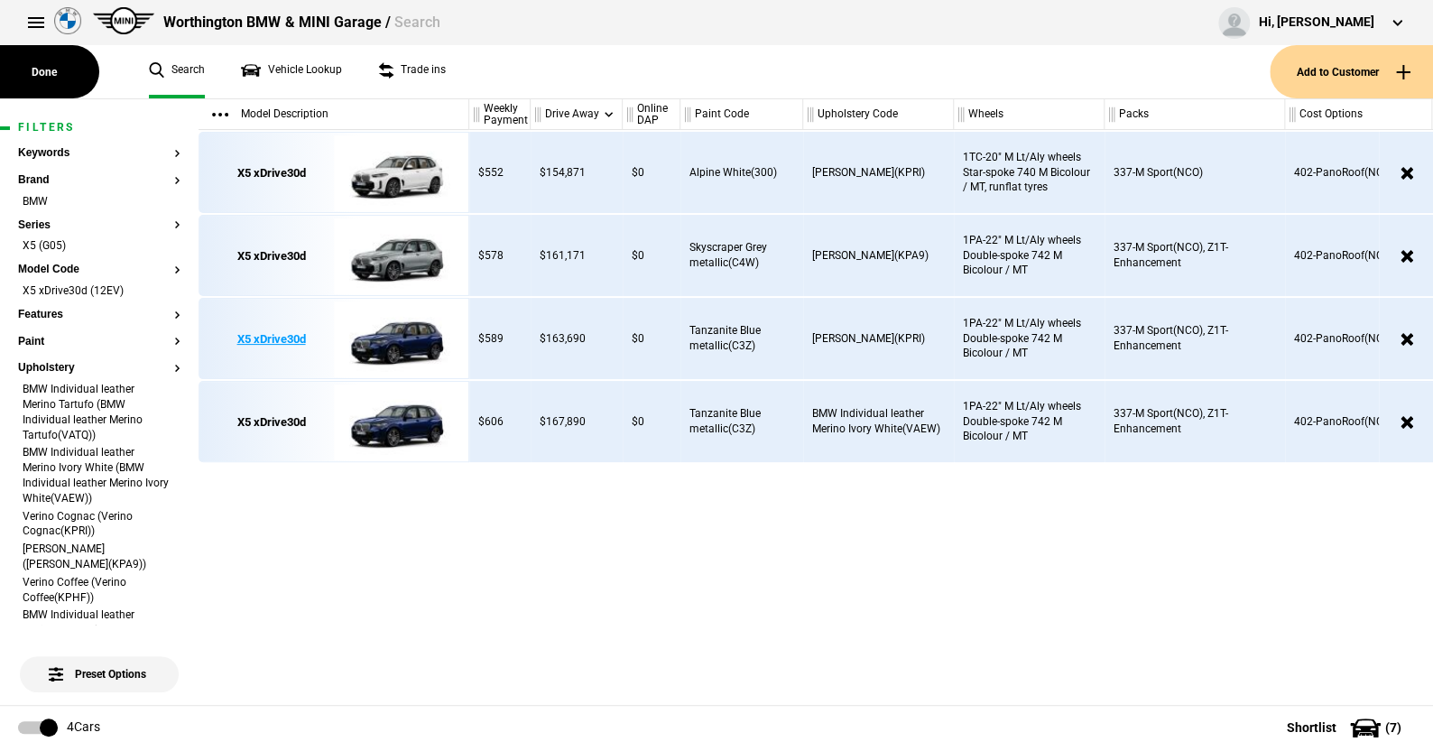
click at [405, 333] on img at bounding box center [396, 339] width 125 height 81
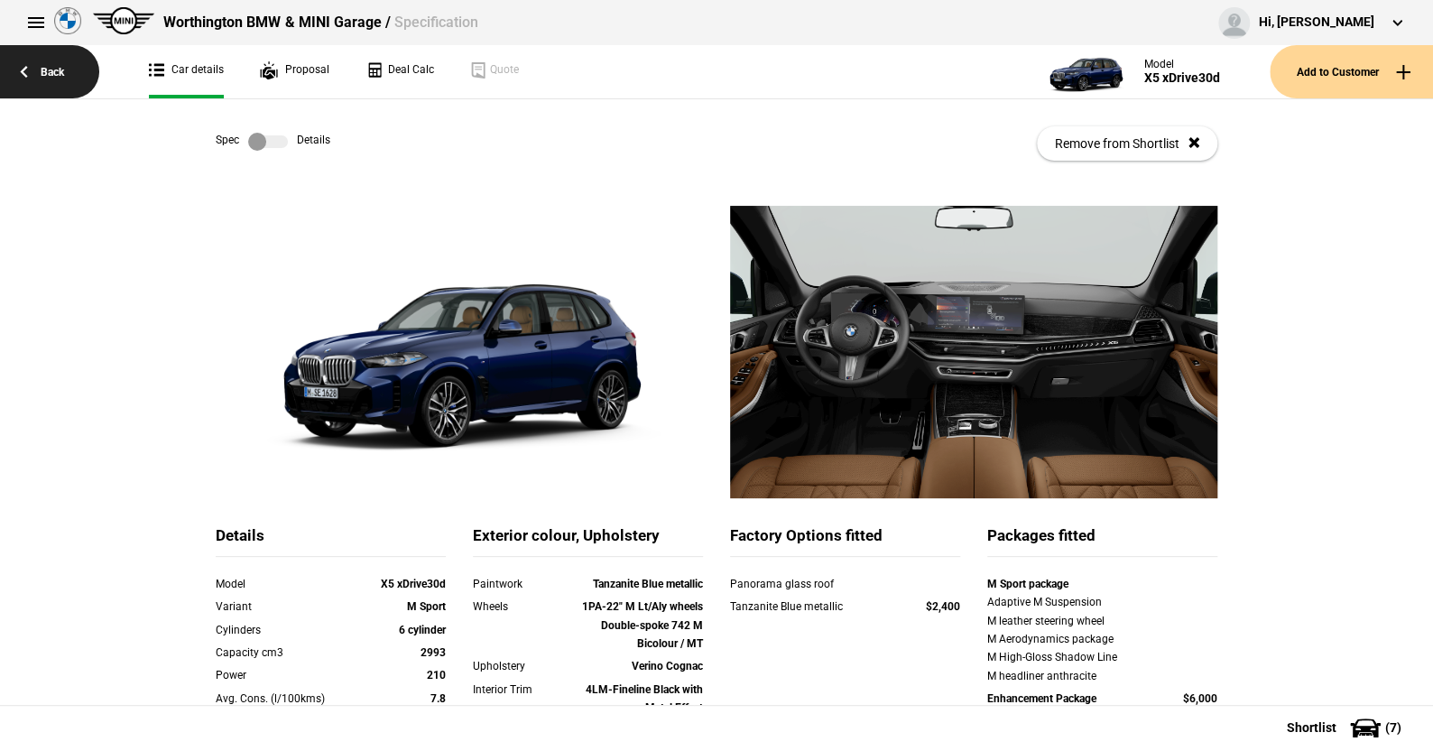
click at [55, 71] on link "Back" at bounding box center [49, 71] width 99 height 53
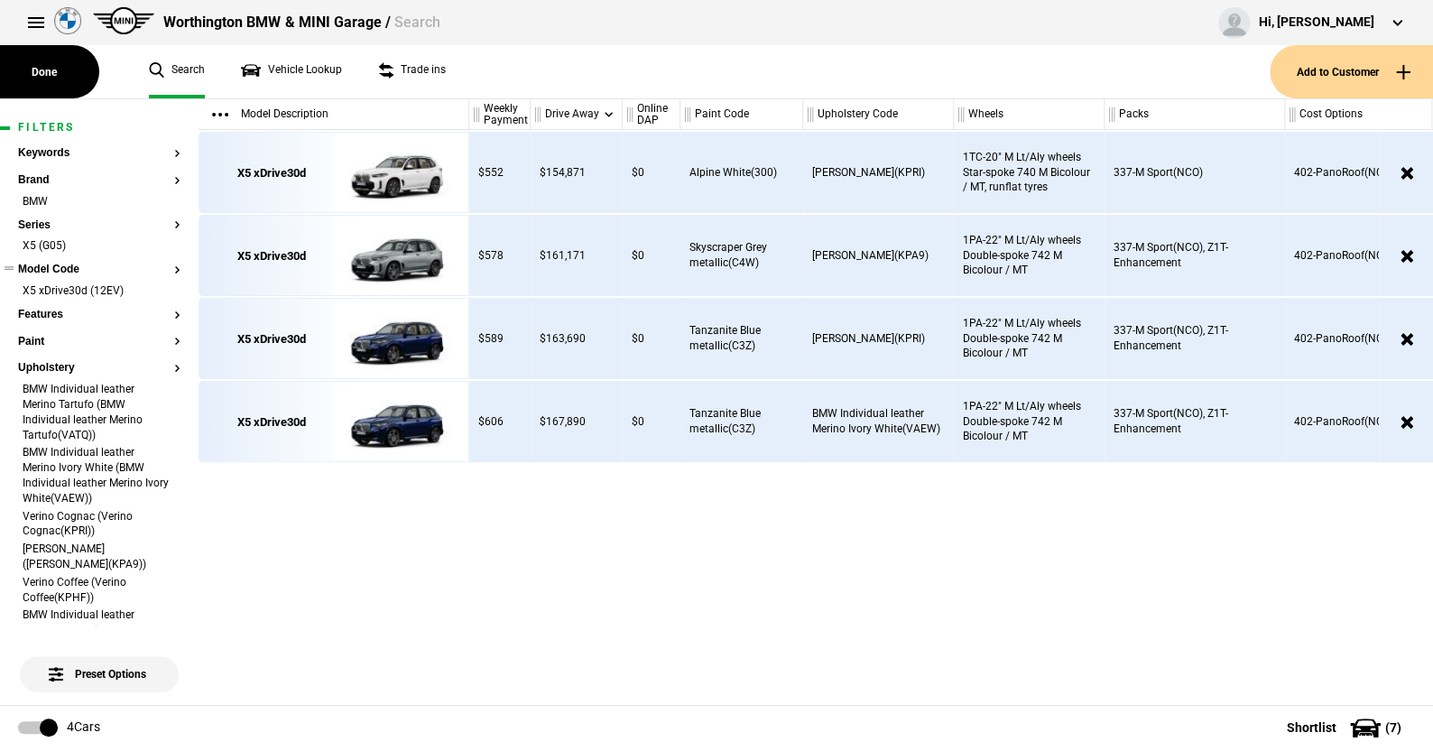
click at [72, 268] on button "Model Code" at bounding box center [99, 269] width 162 height 13
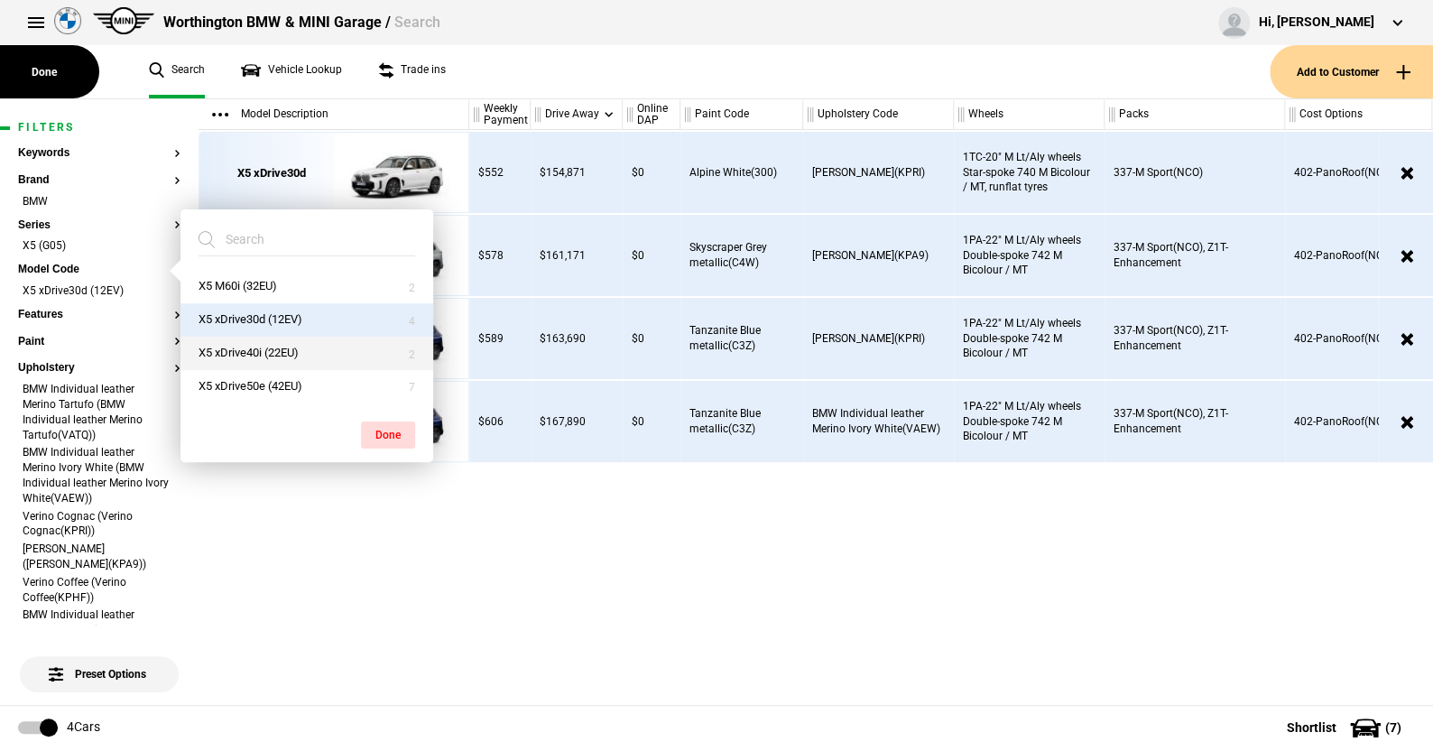
click at [245, 354] on button "X5 xDrive40i (22EU)" at bounding box center [306, 353] width 253 height 33
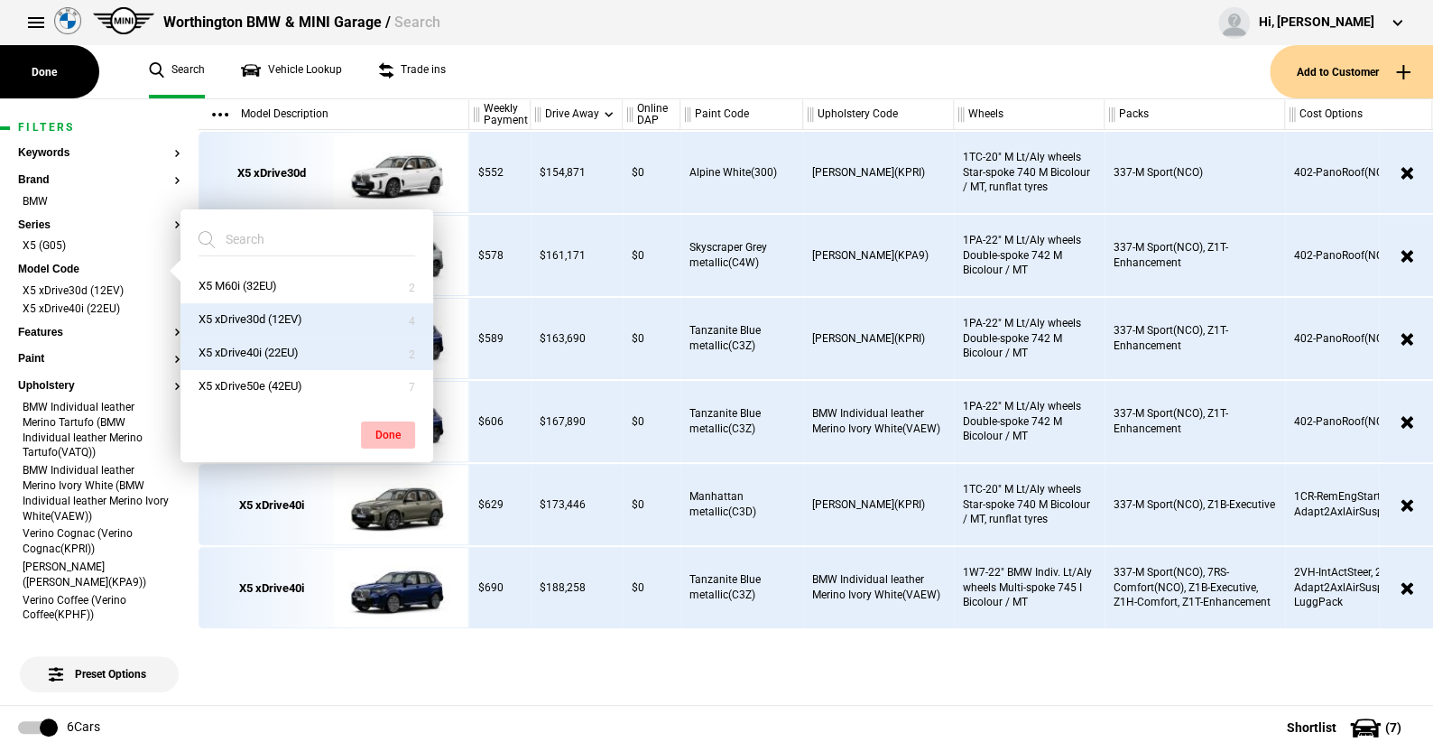
click at [391, 436] on button "Done" at bounding box center [388, 434] width 54 height 27
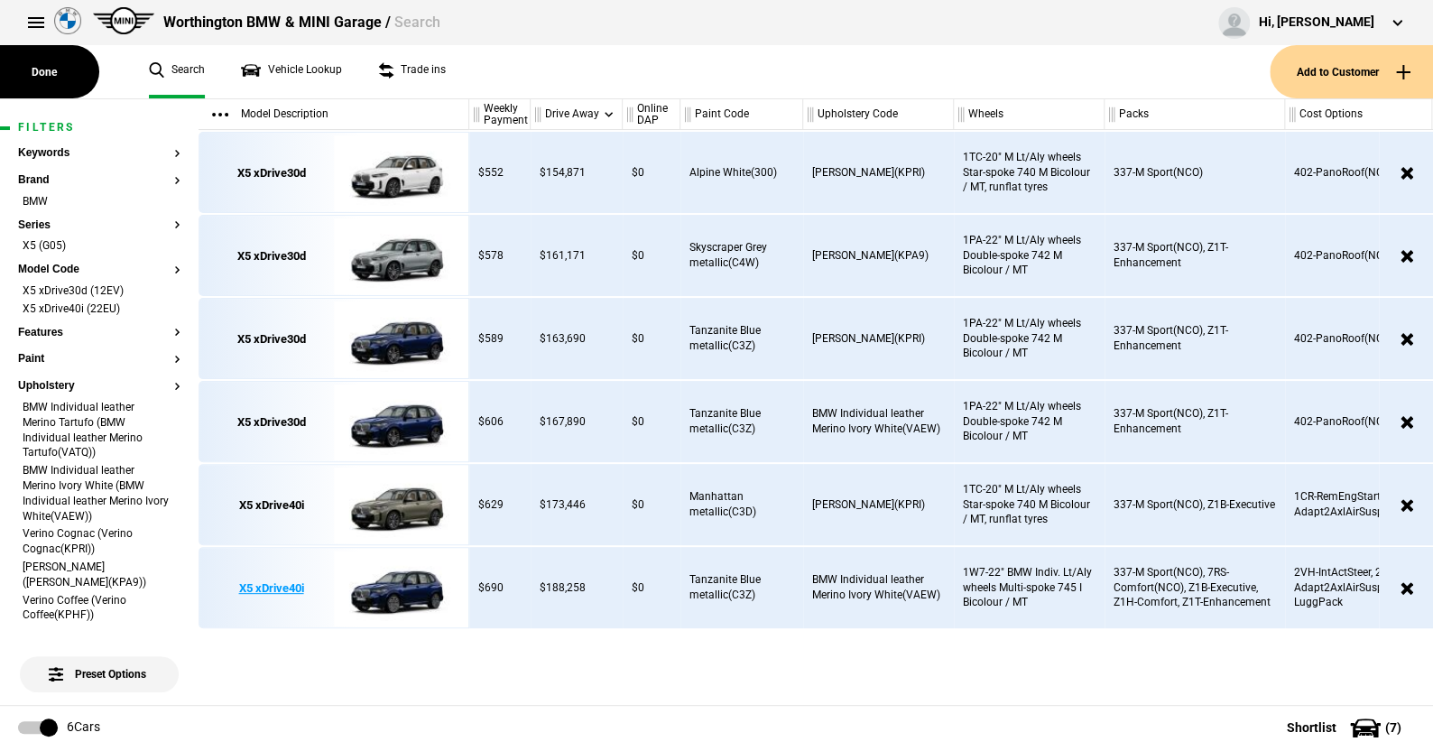
click at [395, 588] on img at bounding box center [396, 588] width 125 height 81
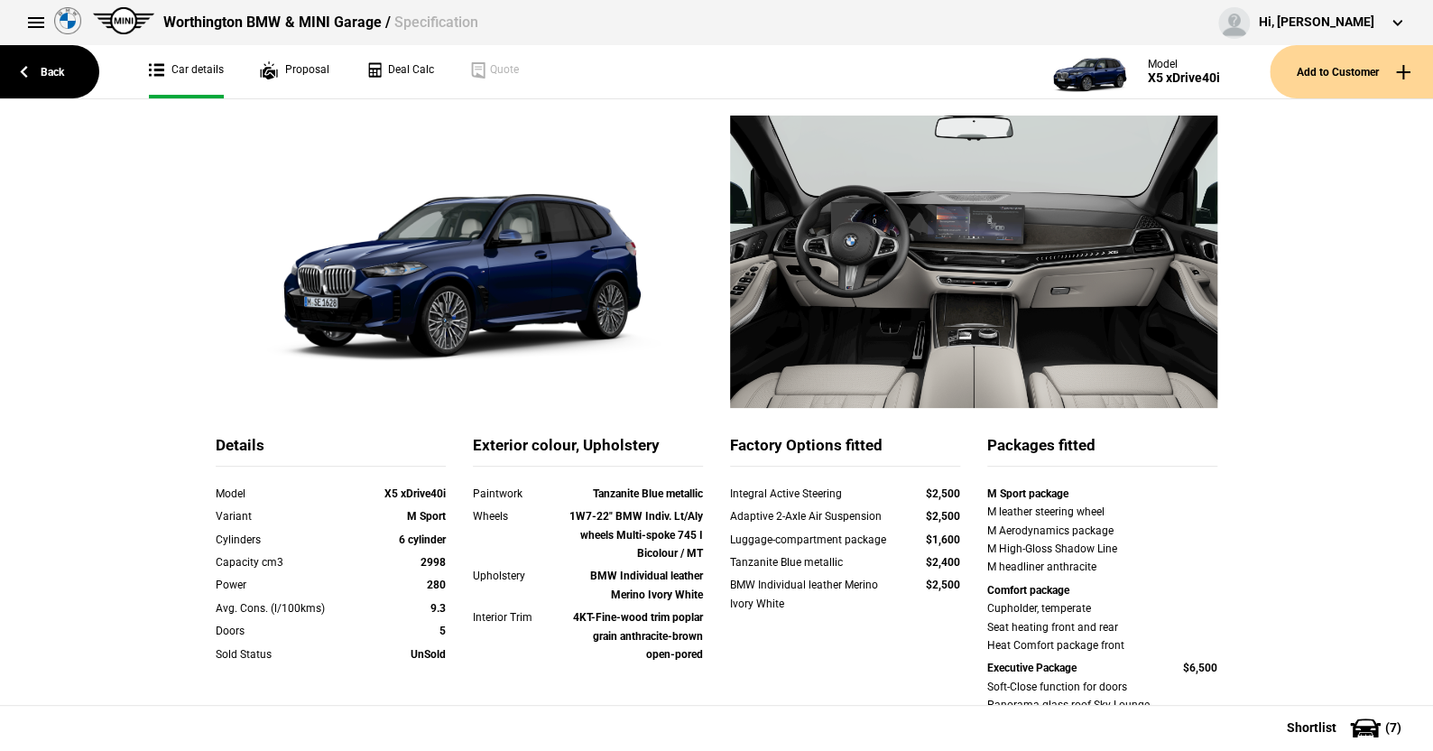
scroll to position [90, 0]
click at [57, 68] on link "Back" at bounding box center [49, 71] width 99 height 53
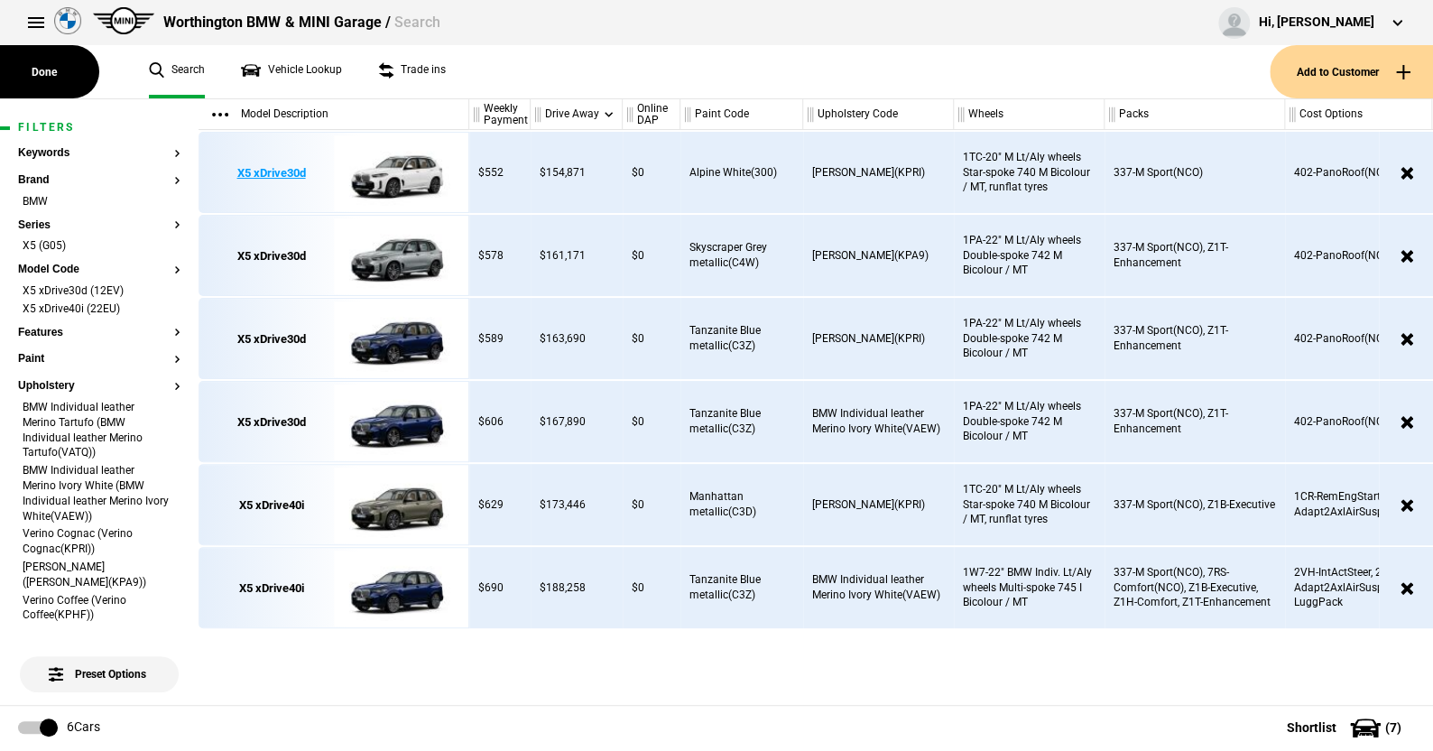
click at [405, 174] on img at bounding box center [396, 173] width 125 height 81
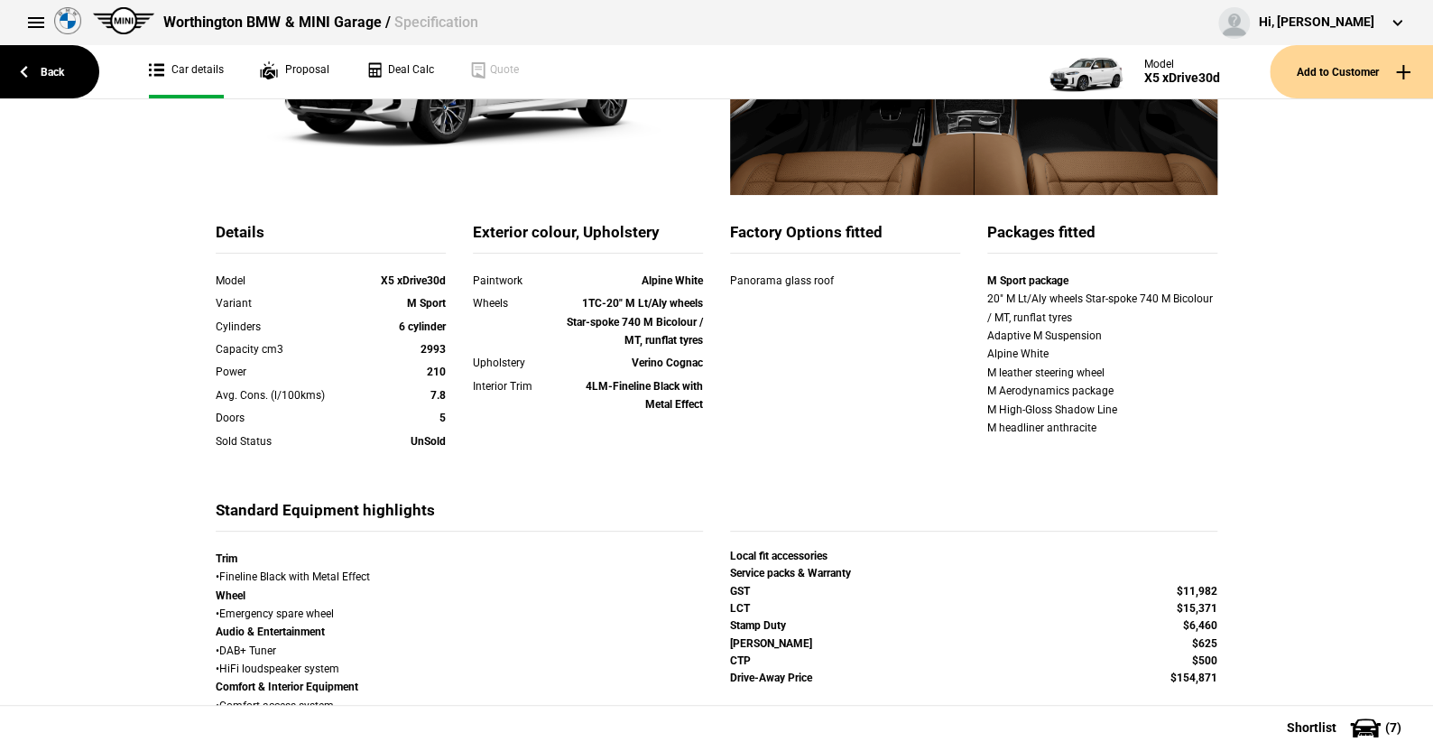
scroll to position [361, 0]
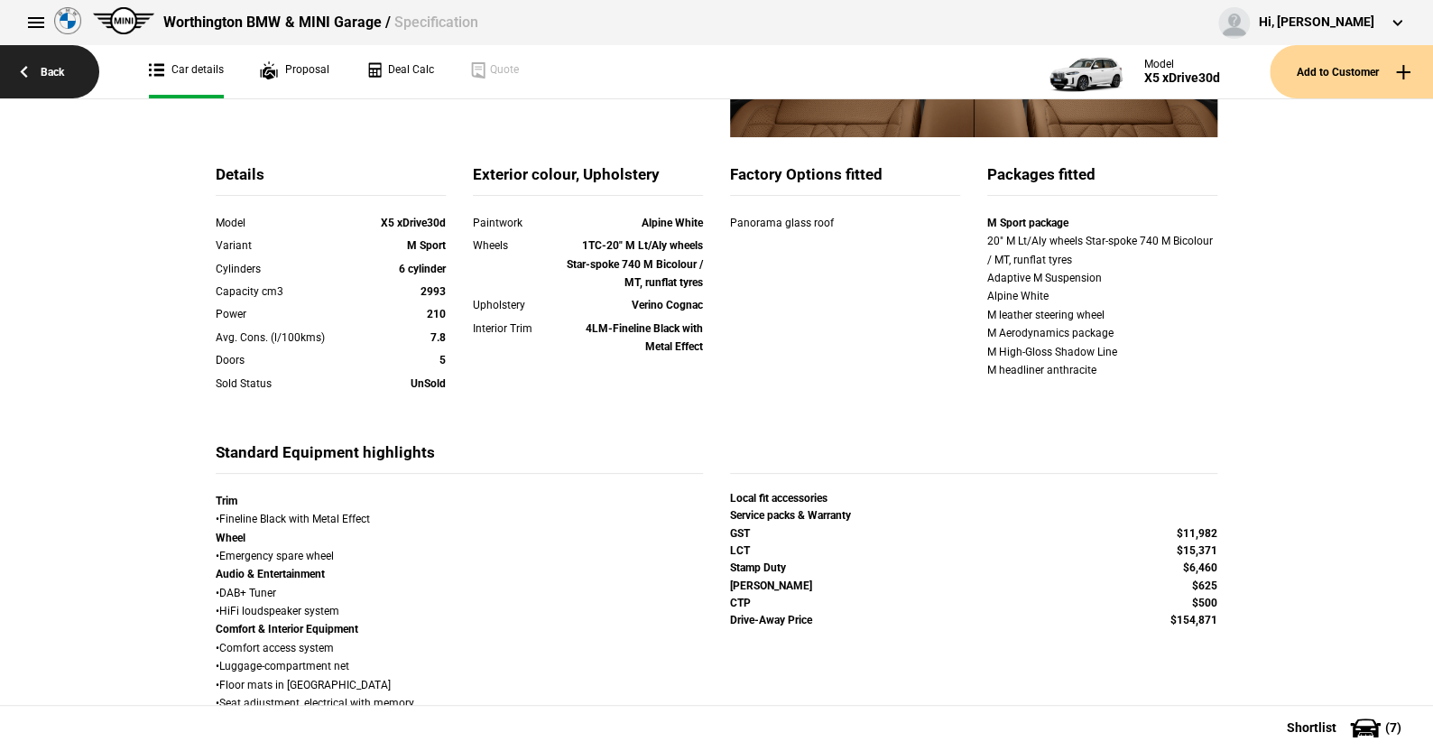
click at [60, 68] on link "Back" at bounding box center [49, 71] width 99 height 53
